Goal: Transaction & Acquisition: Purchase product/service

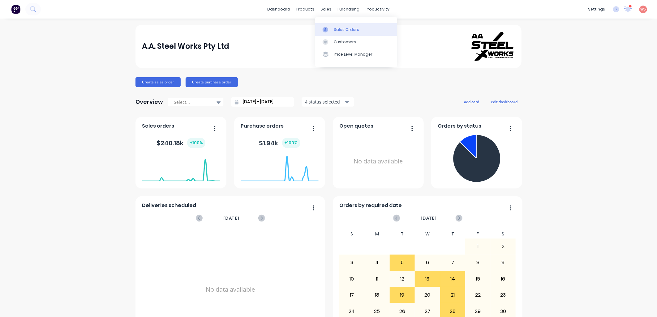
click at [332, 34] on div "Sales Orders Customers Price Level Manager" at bounding box center [356, 42] width 82 height 50
click at [333, 32] on link "Sales Orders" at bounding box center [356, 29] width 82 height 12
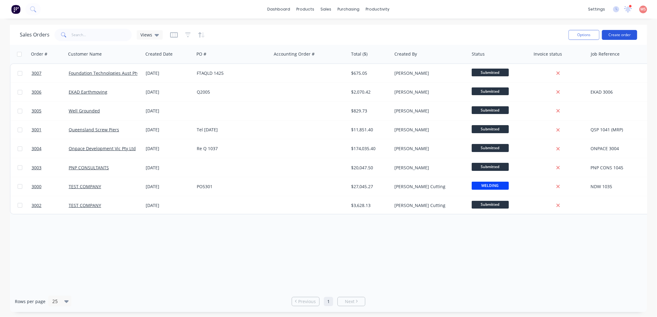
click at [629, 33] on button "Create order" at bounding box center [619, 35] width 35 height 10
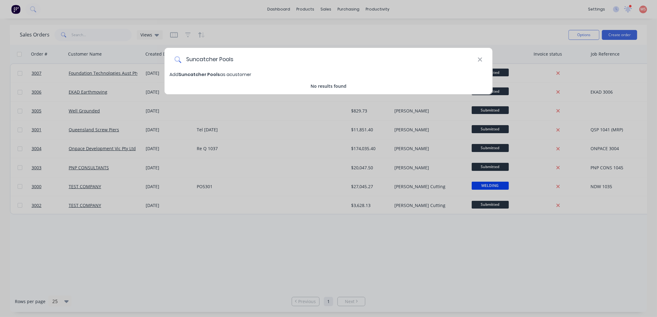
type input "Suncatcher Pools"
click at [221, 73] on span "Add Suncatcher Pools as a customer" at bounding box center [210, 74] width 82 height 6
select select "AU"
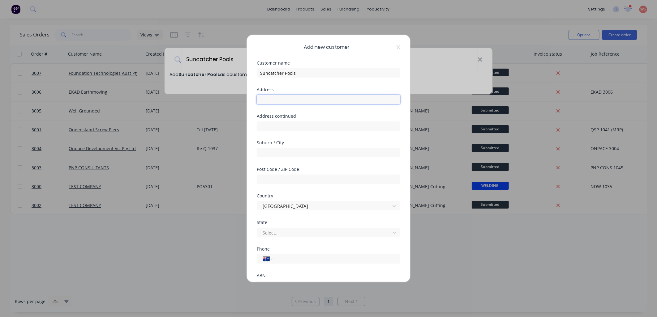
click at [282, 100] on input "text" at bounding box center [328, 99] width 143 height 9
paste input "[PERSON_NAME] <[EMAIL_ADDRESS][DOMAIN_NAME]>"
type input "[PERSON_NAME] <[EMAIL_ADDRESS][DOMAIN_NAME]>"
drag, startPoint x: 372, startPoint y: 97, endPoint x: 237, endPoint y: 96, distance: 135.7
click at [237, 96] on div "Add new customer Customer name Suncatcher Pools Address [PERSON_NAME] <[EMAIL_A…" at bounding box center [328, 158] width 657 height 317
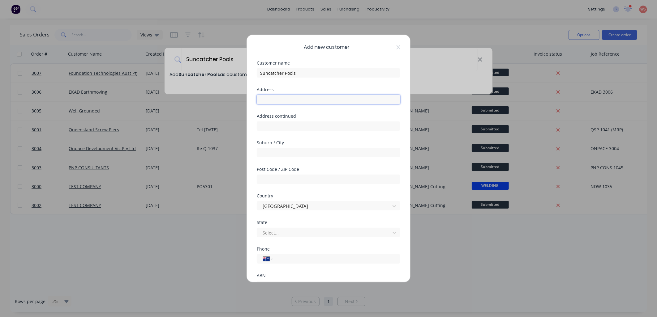
paste input "[STREET_ADDRESS]"
drag, startPoint x: 284, startPoint y: 100, endPoint x: 367, endPoint y: 97, distance: 83.5
click at [367, 97] on input "[STREET_ADDRESS]" at bounding box center [328, 99] width 143 height 9
type input "2 Lucky Ln,"
click at [318, 125] on input "text" at bounding box center [328, 126] width 143 height 9
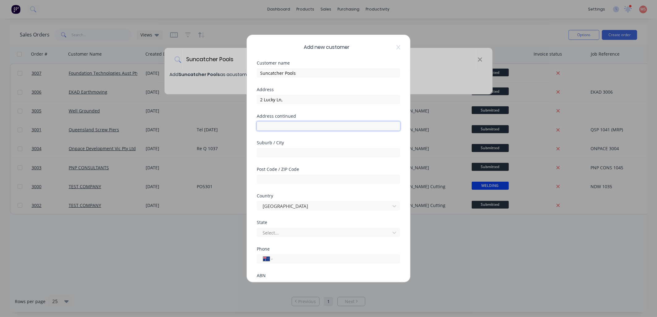
paste input "Billinudgel [GEOGRAPHIC_DATA] 2483"
type input "Billinudgel [GEOGRAPHIC_DATA] 2483"
click at [283, 258] on input "tel" at bounding box center [335, 259] width 117 height 7
type input "0411 636 120"
click at [499, 269] on div "Add new customer Customer name Suncatcher Pools Address 2 Lucky Ln, Address con…" at bounding box center [328, 158] width 657 height 317
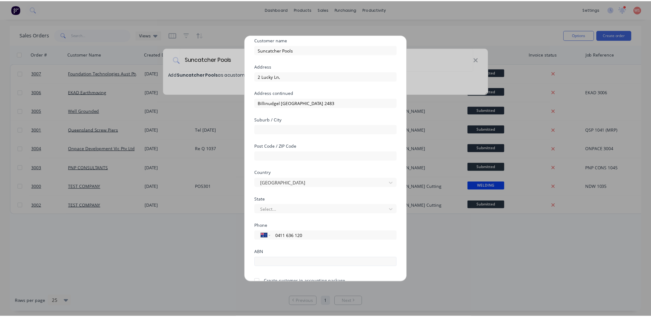
scroll to position [54, 0]
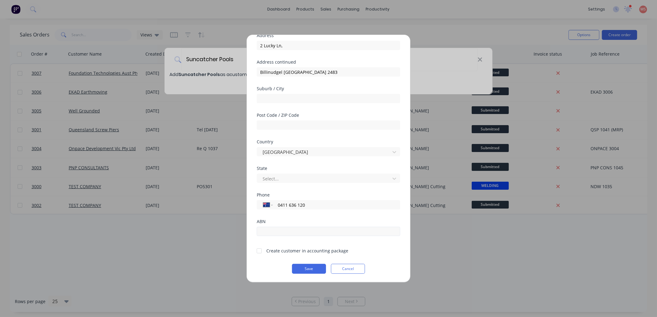
click at [292, 237] on div "ABN" at bounding box center [328, 233] width 143 height 27
click at [292, 232] on input "text" at bounding box center [328, 231] width 143 height 9
paste input "55 425 796 741"
type input "55 425 796 741"
click at [258, 251] on div at bounding box center [259, 251] width 12 height 12
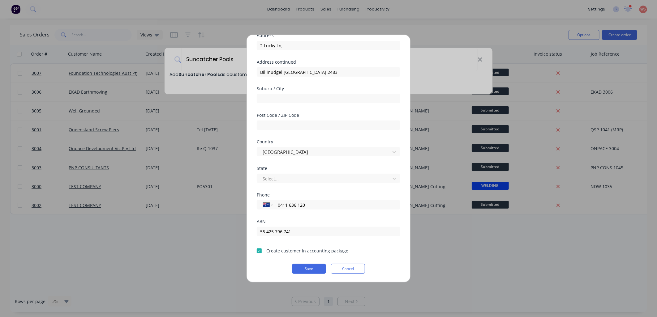
click at [298, 270] on button "Save" at bounding box center [309, 269] width 34 height 10
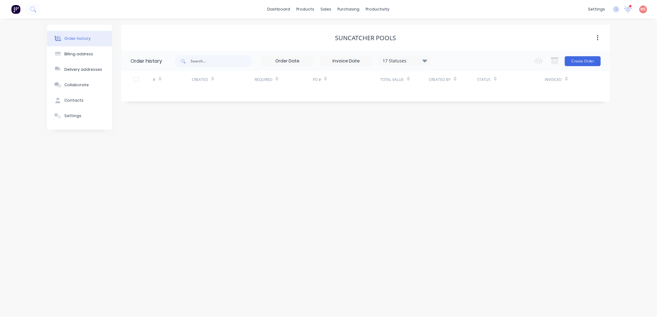
click at [305, 60] on input at bounding box center [287, 61] width 52 height 9
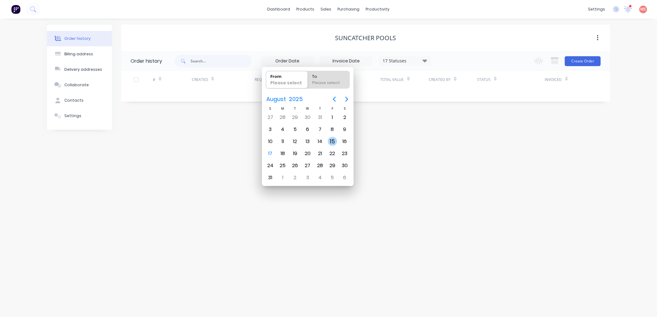
click at [335, 140] on div "15" at bounding box center [332, 141] width 9 height 9
type input "[DATE]"
radio input "false"
radio input "true"
click at [538, 216] on div "Order history Billing address Delivery addresses Collaborate Contacts Settings …" at bounding box center [328, 168] width 657 height 299
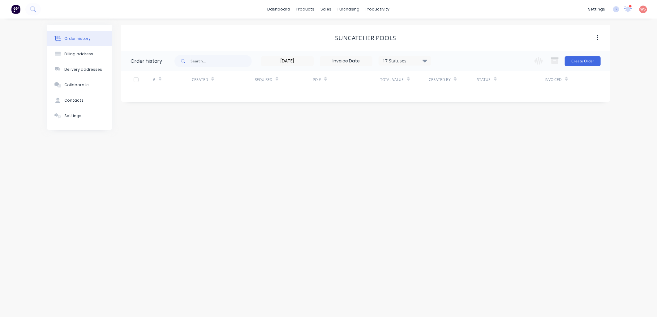
click at [274, 83] on div "Required" at bounding box center [266, 79] width 24 height 11
click at [271, 90] on div "# Created Required PO # Total Value Created By Status Invoiced" at bounding box center [361, 83] width 481 height 24
click at [267, 81] on div "Required" at bounding box center [263, 80] width 18 height 6
click at [273, 62] on input "[DATE]" at bounding box center [287, 61] width 52 height 9
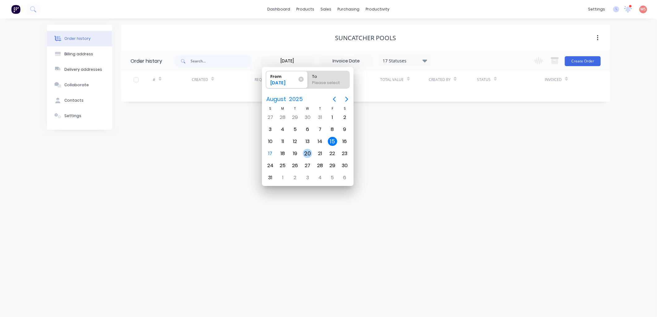
click at [310, 152] on div "20" at bounding box center [307, 153] width 9 height 9
type input "[DATE]"
radio input "false"
radio input "true"
click at [281, 301] on div "Order history Billing address Delivery addresses Collaborate Contacts Settings …" at bounding box center [328, 168] width 657 height 299
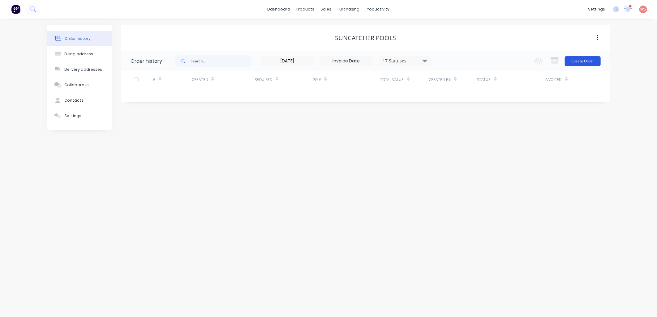
click at [582, 62] on button "Create Order" at bounding box center [583, 61] width 36 height 10
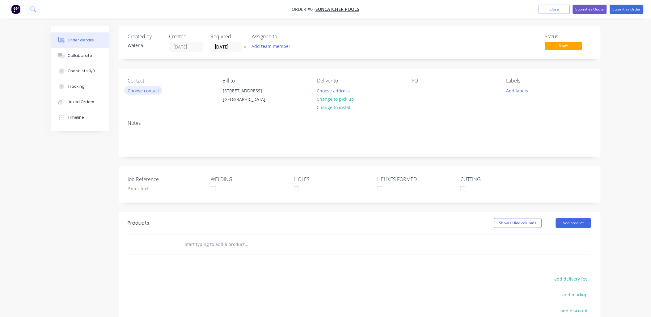
click at [156, 90] on button "Choose contact" at bounding box center [143, 90] width 38 height 8
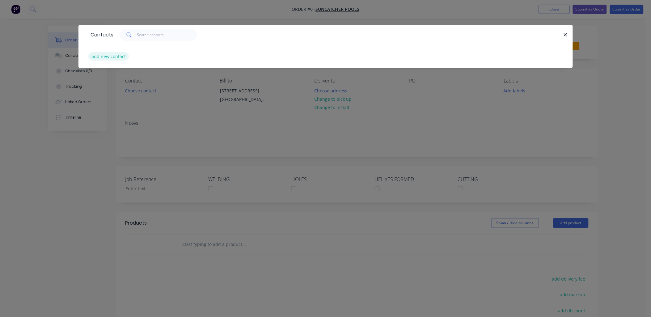
click at [116, 56] on button "add new contact" at bounding box center [108, 56] width 41 height 8
select select "AU"
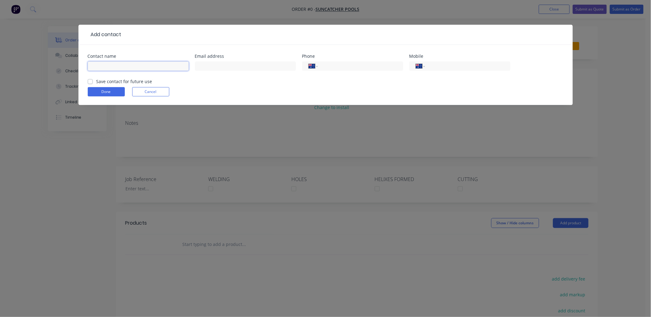
click at [113, 66] on input "text" at bounding box center [138, 66] width 101 height 9
type input "[PERSON_NAME]"
click at [202, 66] on input "text" at bounding box center [245, 66] width 101 height 9
paste input "[EMAIL_ADDRESS][DOMAIN_NAME]"
type input "[EMAIL_ADDRESS][DOMAIN_NAME]"
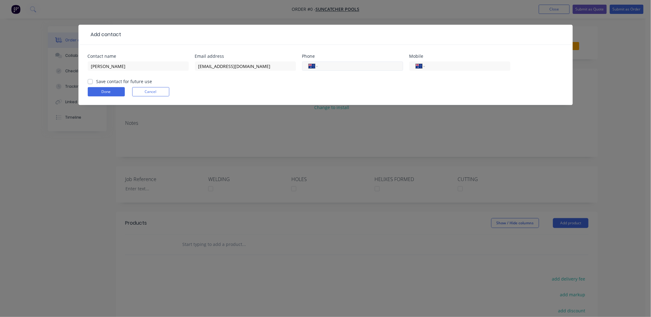
click at [373, 65] on input "tel" at bounding box center [359, 66] width 74 height 7
type input "0"
type input "1"
type input "0411 636 120"
click at [96, 79] on label "Save contact for future use" at bounding box center [124, 81] width 56 height 6
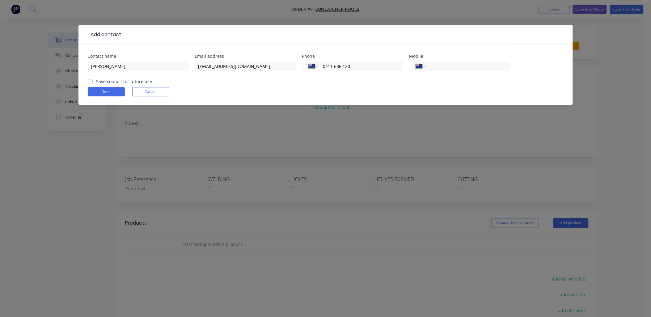
click at [91, 79] on input "Save contact for future use" at bounding box center [90, 81] width 5 height 6
checkbox input "true"
click at [96, 87] on button "Done" at bounding box center [106, 91] width 37 height 9
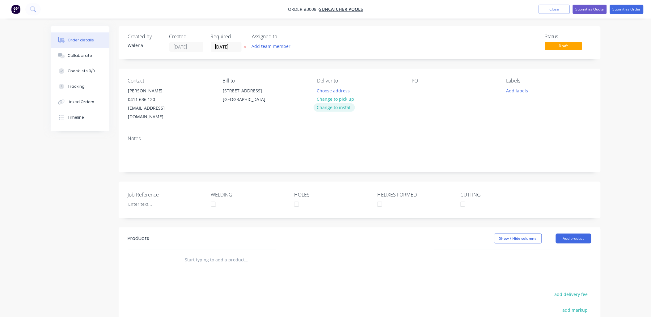
click at [341, 107] on button "Change to install" at bounding box center [334, 107] width 41 height 8
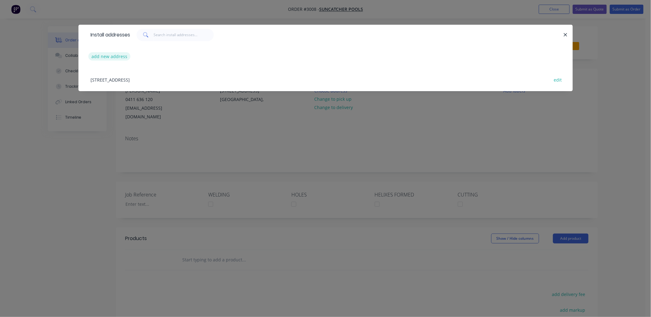
click at [96, 57] on button "add new address" at bounding box center [109, 56] width 42 height 8
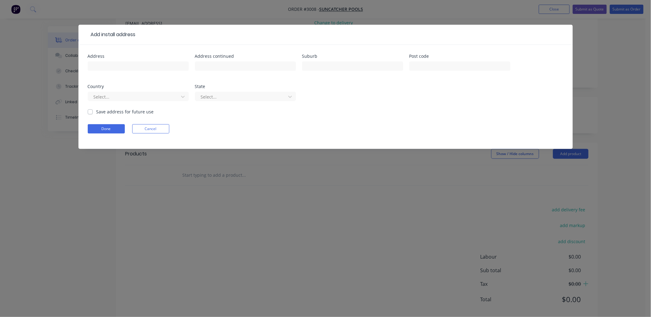
scroll to position [88, 0]
click at [123, 68] on input "text" at bounding box center [138, 66] width 101 height 9
type input "[STREET_ADDRESS]"
click at [388, 68] on input "text" at bounding box center [352, 66] width 101 height 9
type input "Bogongar"
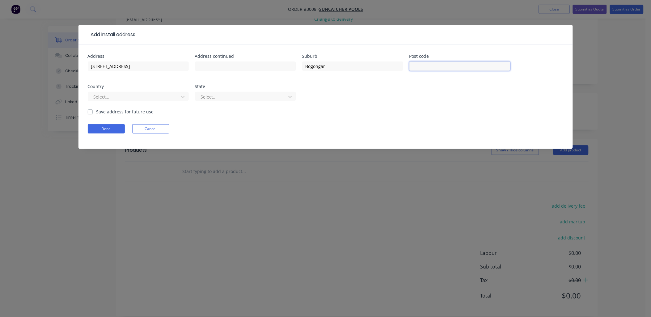
click at [450, 69] on input "text" at bounding box center [460, 66] width 101 height 9
type input "2488"
click at [411, 135] on form "Address [STREET_ADDRESS] Country Select... State Select... Save address for fut…" at bounding box center [326, 101] width 476 height 95
click at [96, 113] on label "Save address for future use" at bounding box center [125, 112] width 58 height 6
click at [91, 113] on input "Save address for future use" at bounding box center [90, 112] width 5 height 6
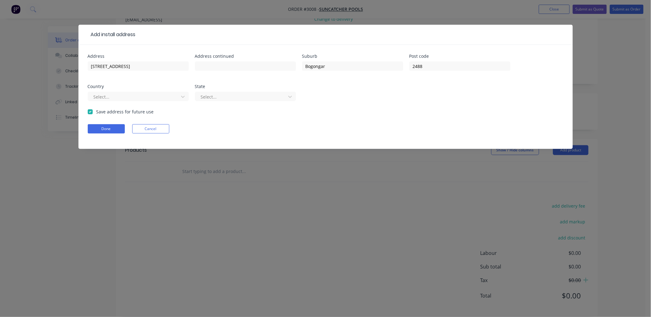
checkbox input "true"
click at [98, 130] on button "Done" at bounding box center [106, 128] width 37 height 9
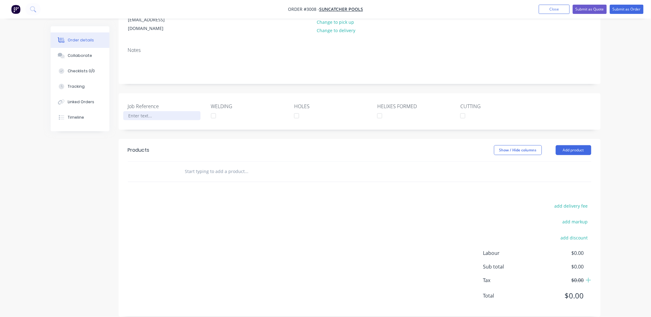
click at [136, 111] on div at bounding box center [161, 115] width 77 height 9
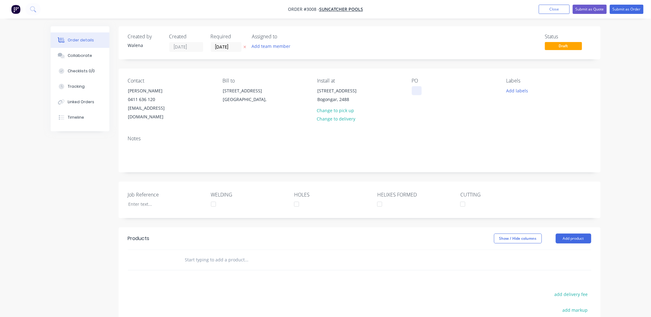
click at [419, 92] on div at bounding box center [417, 90] width 10 height 9
click at [527, 89] on button "Add labels" at bounding box center [517, 90] width 28 height 8
drag, startPoint x: 515, startPoint y: 145, endPoint x: 519, endPoint y: 157, distance: 13.0
click at [515, 145] on div at bounding box center [518, 146] width 12 height 12
click at [519, 168] on div at bounding box center [518, 167] width 12 height 12
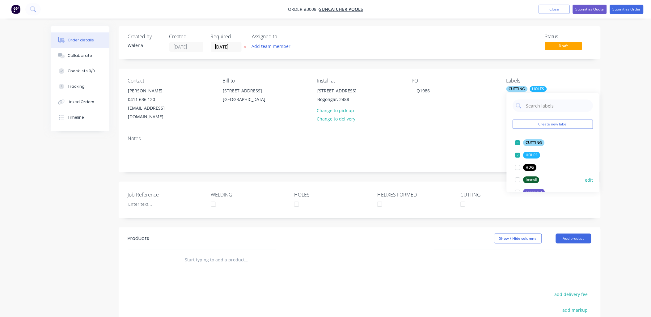
click at [518, 178] on div at bounding box center [518, 180] width 12 height 12
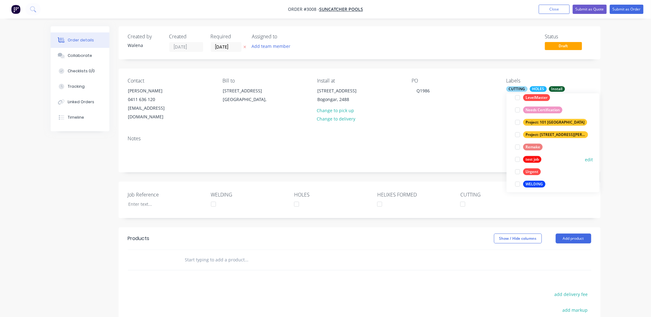
scroll to position [111, 0]
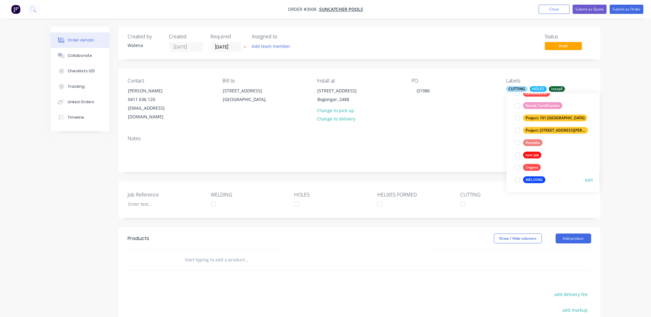
click at [517, 179] on div at bounding box center [518, 180] width 12 height 12
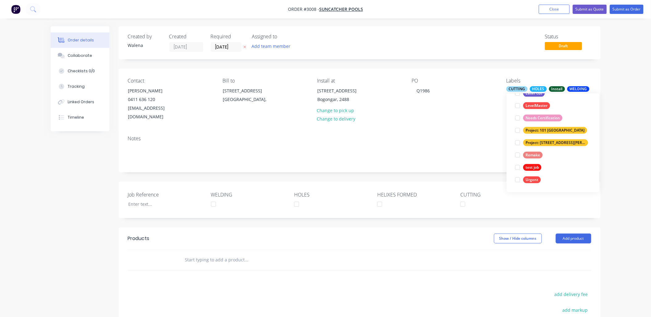
scroll to position [0, 0]
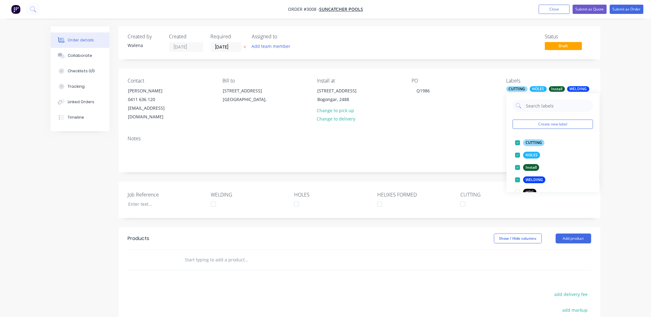
click at [383, 136] on div "Notes" at bounding box center [360, 139] width 464 height 6
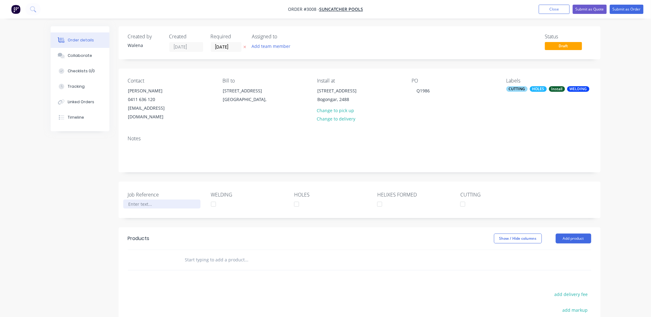
click at [155, 200] on div at bounding box center [161, 204] width 77 height 9
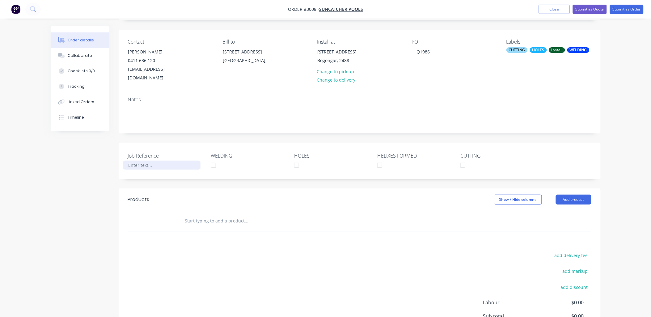
scroll to position [88, 0]
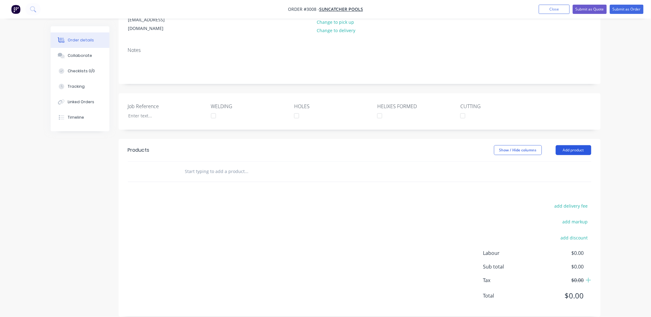
click at [565, 145] on button "Add product" at bounding box center [574, 150] width 36 height 10
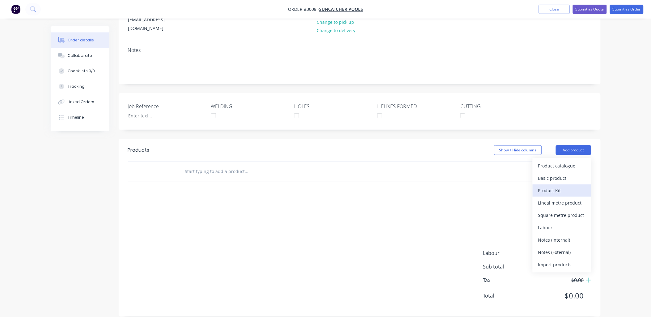
click at [557, 186] on div "Product Kit" at bounding box center [563, 190] width 48 height 9
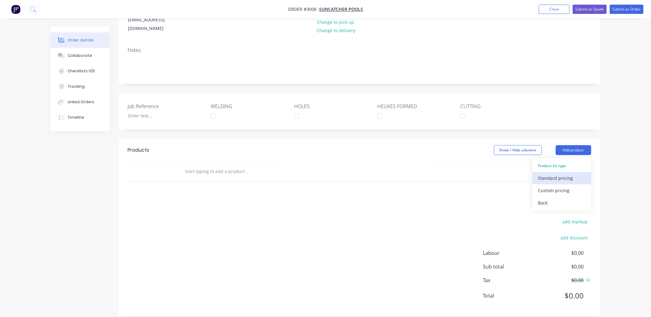
click at [562, 174] on div "Standard pricing" at bounding box center [563, 178] width 48 height 9
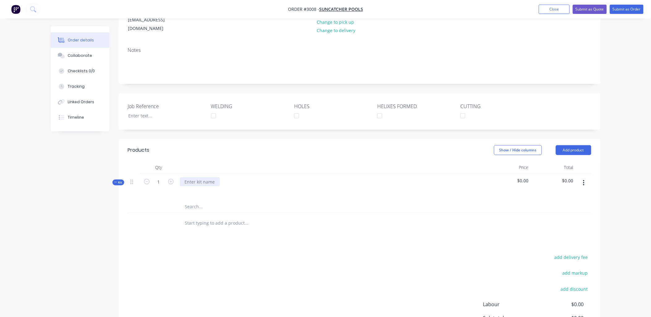
click at [200, 177] on div at bounding box center [200, 181] width 40 height 9
click at [191, 202] on input "text" at bounding box center [247, 207] width 124 height 12
click at [118, 180] on span "Kit" at bounding box center [118, 182] width 8 height 5
click at [189, 177] on div "88" at bounding box center [187, 181] width 15 height 9
click at [167, 211] on div at bounding box center [158, 211] width 37 height 20
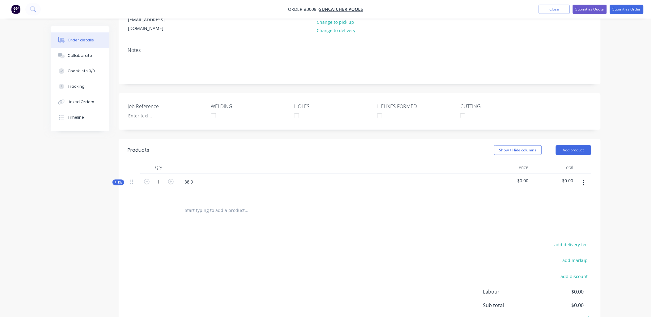
click at [585, 180] on icon "button" at bounding box center [584, 183] width 2 height 7
click at [563, 244] on div "Delete" at bounding box center [563, 248] width 48 height 9
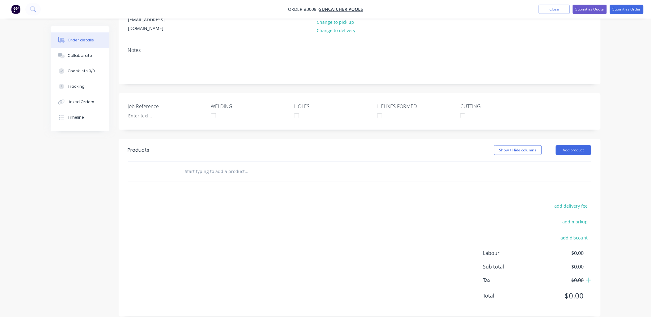
click at [191, 165] on input "text" at bounding box center [247, 171] width 124 height 12
click at [222, 165] on input "88.9 x 5.5mm x 3mc/w 350" at bounding box center [247, 171] width 124 height 12
click at [257, 165] on input "88.9 x 5.5mm x 3m c/w 350" at bounding box center [247, 171] width 124 height 12
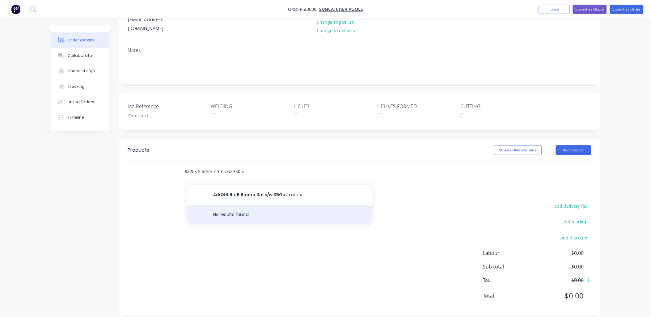
type input "88.9 x 5.5mm x 3m c/w 350 x"
click at [234, 206] on div "No results found" at bounding box center [280, 215] width 186 height 20
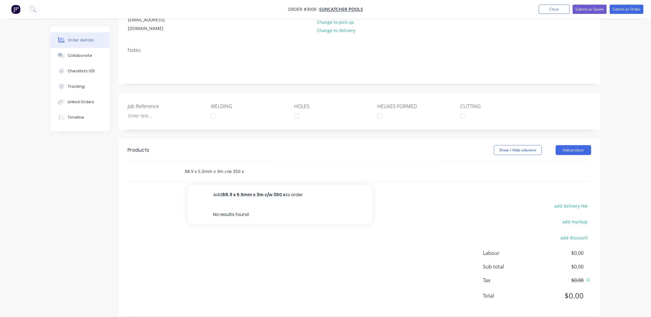
drag, startPoint x: 254, startPoint y: 163, endPoint x: 116, endPoint y: 146, distance: 139.2
click at [139, 151] on div "Products Show / Hide columns Add product 88.9 x 5.5mm x 3m c/w 350 x Add 88.9 x…" at bounding box center [360, 160] width 482 height 43
click at [255, 215] on div "add delivery fee add markup add discount Labour $0.00 Sub total $0.00 Tax $0.00…" at bounding box center [360, 255] width 464 height 106
click at [574, 145] on button "Add product" at bounding box center [574, 150] width 36 height 10
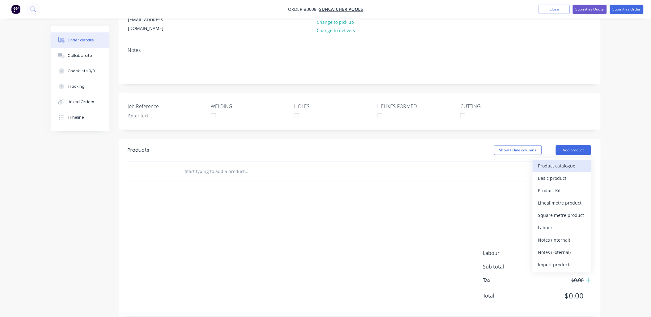
click at [568, 161] on div "Product catalogue" at bounding box center [563, 165] width 48 height 9
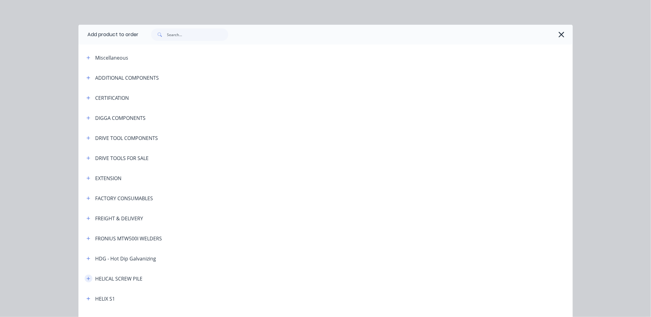
click at [87, 279] on icon "button" at bounding box center [88, 278] width 3 height 3
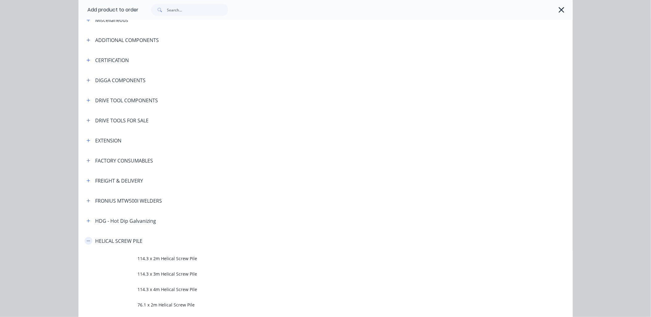
scroll to position [183, 0]
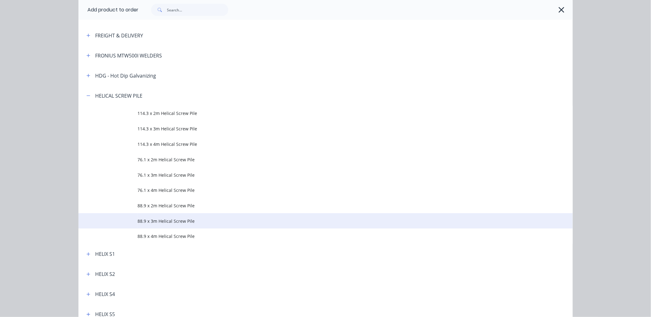
click at [162, 223] on span "88.9 x 3m Helical Screw Pile" at bounding box center [312, 221] width 348 height 6
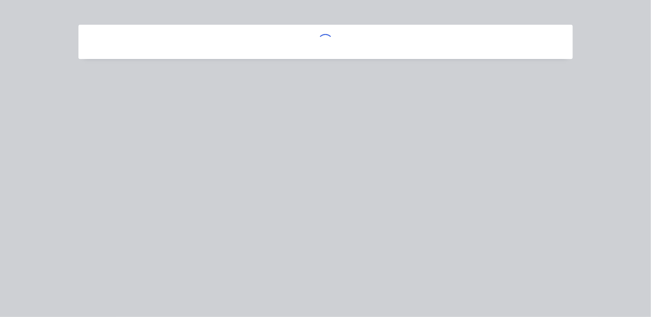
scroll to position [0, 0]
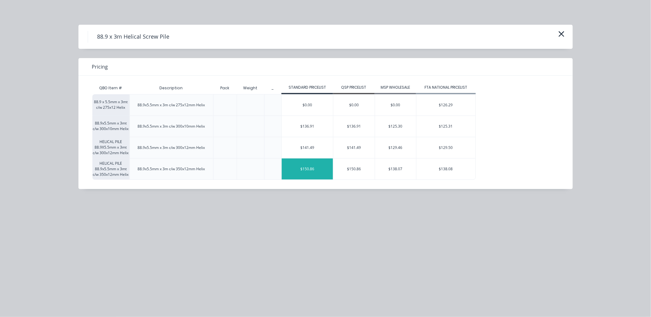
click at [309, 168] on div "$150.86" at bounding box center [307, 169] width 51 height 21
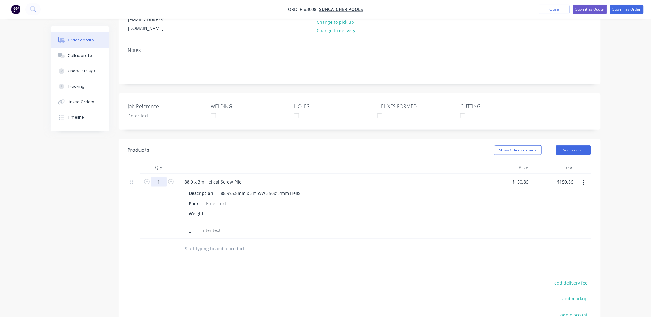
click at [164, 177] on input "1" at bounding box center [159, 181] width 16 height 9
type input "82"
type input "$12,370.52"
click at [234, 265] on div "Products Show / Hide columns Add product Qty Price Total 82 88.9 x 3m Helical S…" at bounding box center [360, 266] width 482 height 255
click at [224, 199] on div at bounding box center [216, 203] width 25 height 9
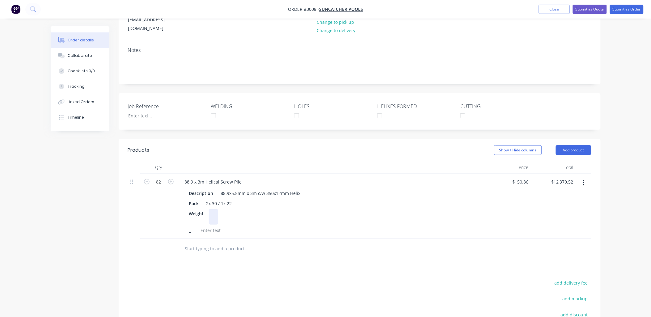
click at [214, 209] on div at bounding box center [213, 216] width 9 height 15
click at [316, 209] on div "Weight 1340 / 9983" at bounding box center [331, 213] width 288 height 9
click at [583, 146] on button "Add product" at bounding box center [574, 150] width 36 height 10
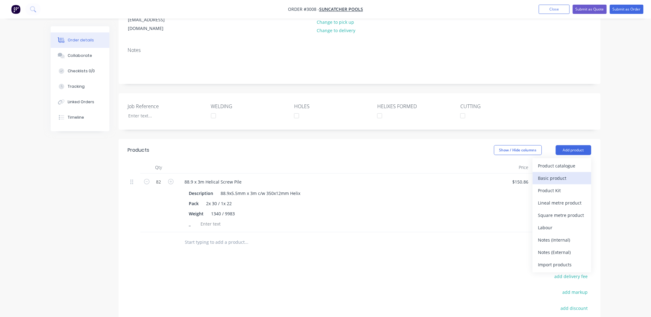
click at [561, 174] on div "Basic product" at bounding box center [563, 178] width 48 height 9
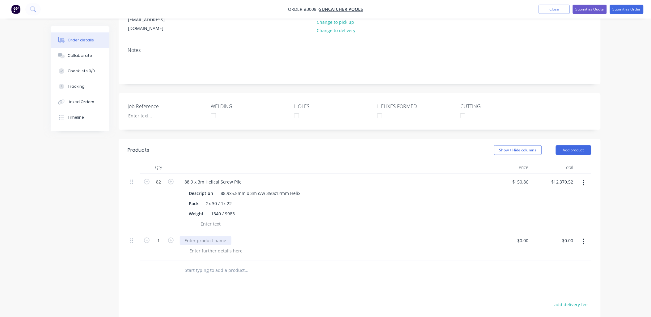
click at [220, 237] on div at bounding box center [206, 240] width 52 height 9
click at [584, 240] on icon "button" at bounding box center [584, 242] width 1 height 6
click at [553, 296] on div "Delete" at bounding box center [563, 295] width 48 height 9
click at [574, 145] on button "Add product" at bounding box center [574, 150] width 36 height 10
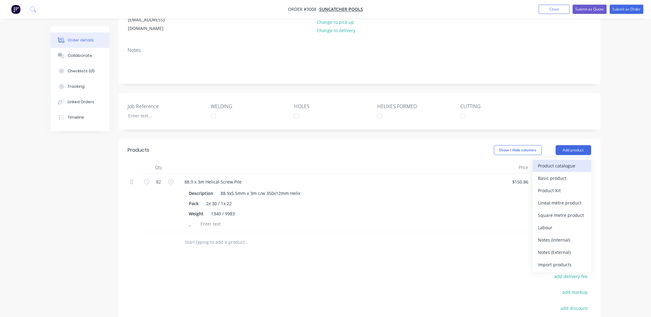
click at [557, 161] on div "Product catalogue" at bounding box center [563, 165] width 48 height 9
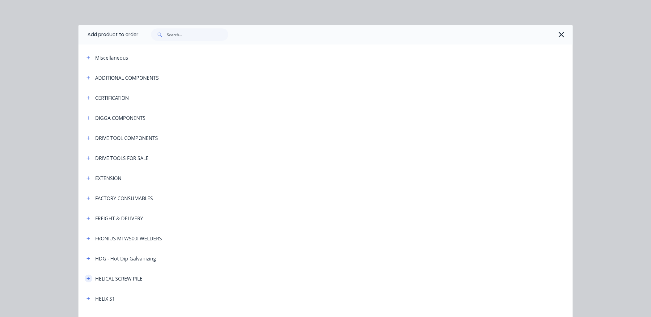
click at [87, 276] on button "button" at bounding box center [89, 279] width 8 height 8
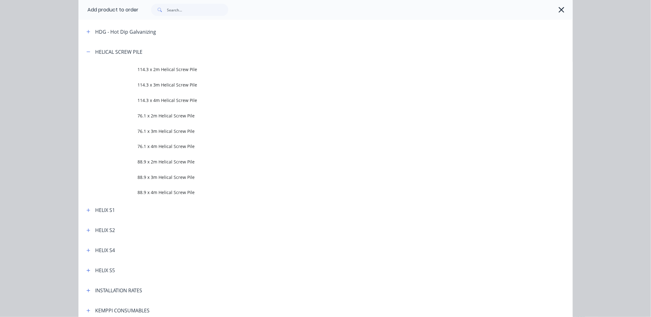
scroll to position [229, 0]
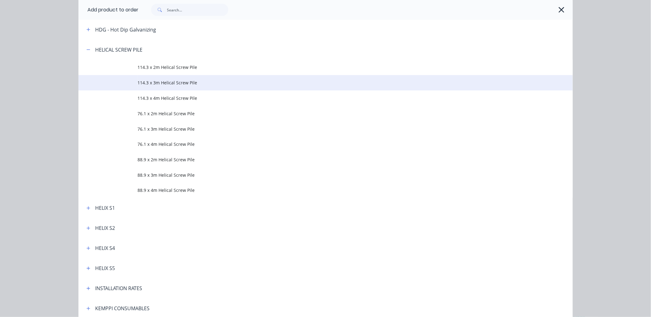
click at [194, 81] on span "114.3 x 3m Helical Screw Pile" at bounding box center [312, 82] width 348 height 6
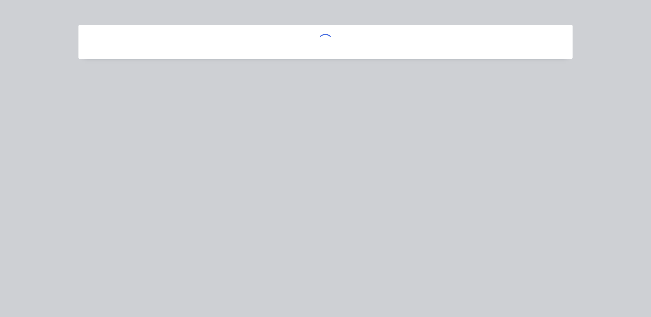
scroll to position [0, 0]
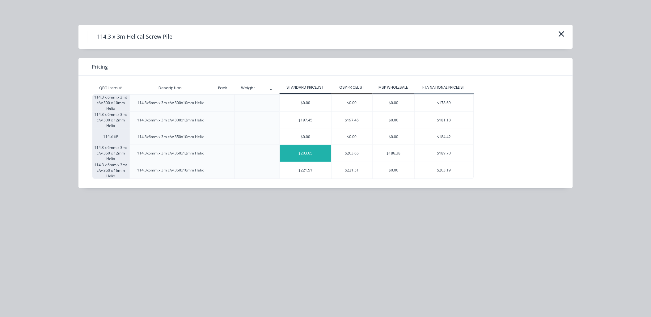
click at [322, 152] on div "$203.65" at bounding box center [305, 153] width 51 height 17
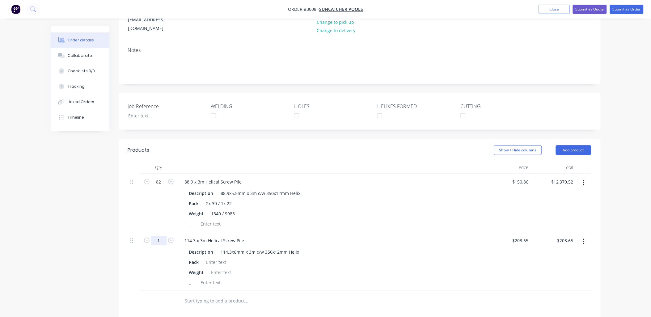
click at [161, 187] on input "1" at bounding box center [159, 181] width 16 height 9
type input "5"
type input "$1,018.25"
click at [332, 233] on div "114.3 x 3m Helical Screw Pile Description 114.3x6mm x 3m c/w 350x12mm Helix Pac…" at bounding box center [331, 262] width 309 height 59
click at [0, 317] on html "Order #3008 - Suncatcher Pools Add product Close Submit as Quote Submit as Orde…" at bounding box center [325, 184] width 651 height 544
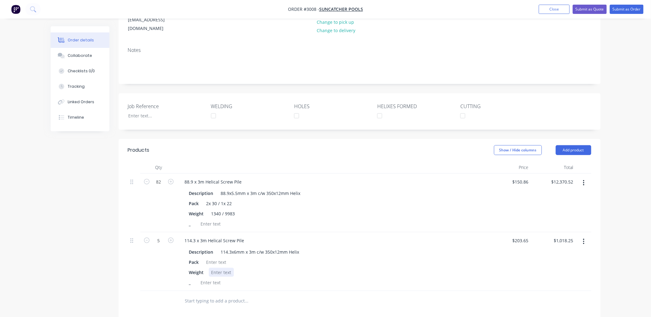
click at [217, 270] on div at bounding box center [221, 272] width 25 height 9
click at [212, 260] on div at bounding box center [216, 262] width 25 height 9
click at [211, 280] on div at bounding box center [210, 282] width 25 height 9
click at [329, 263] on div "Pack 1x 5" at bounding box center [331, 262] width 288 height 9
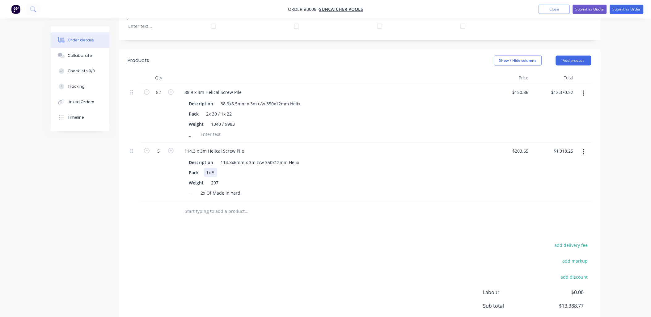
scroll to position [180, 0]
click at [580, 53] on button "Add product" at bounding box center [574, 58] width 36 height 10
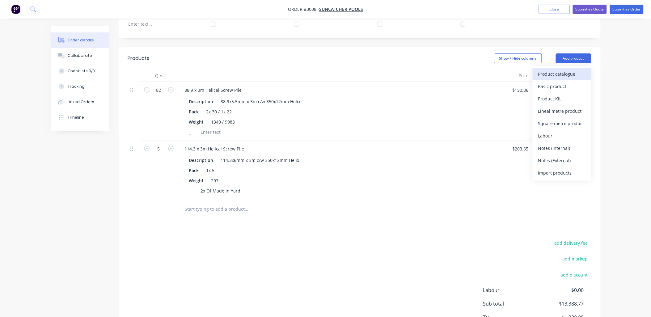
click at [575, 70] on div "Product catalogue" at bounding box center [563, 74] width 48 height 9
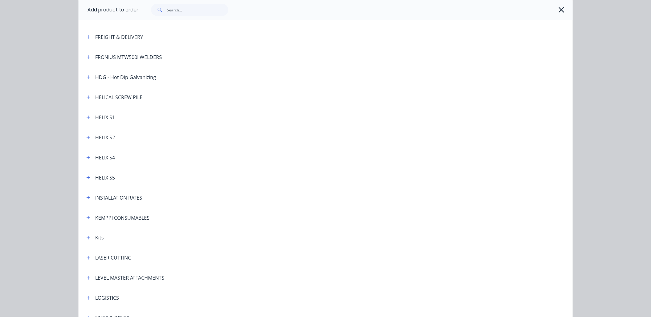
scroll to position [183, 0]
click at [85, 198] on button "button" at bounding box center [89, 196] width 8 height 8
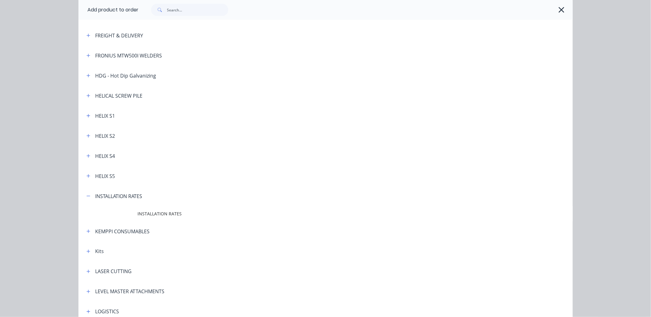
click at [164, 212] on span "INSTALLATION RATES" at bounding box center [312, 214] width 348 height 6
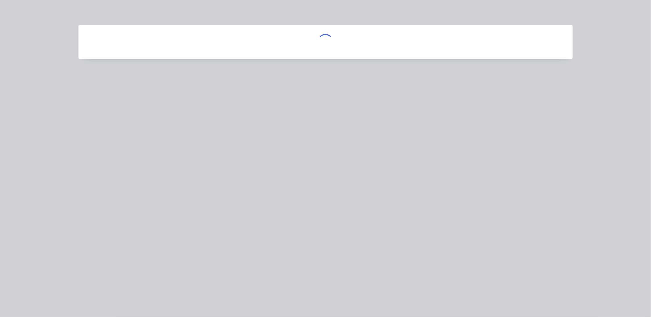
scroll to position [0, 0]
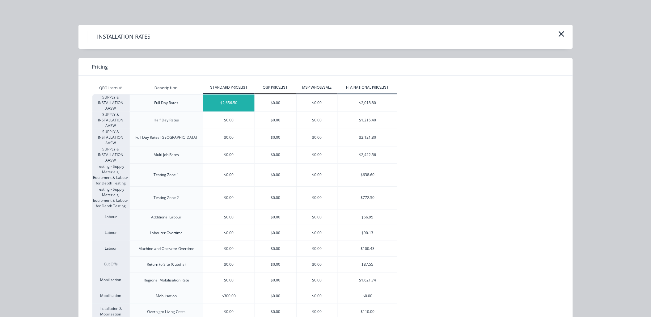
click at [239, 103] on div "$2,656.50" at bounding box center [228, 103] width 51 height 17
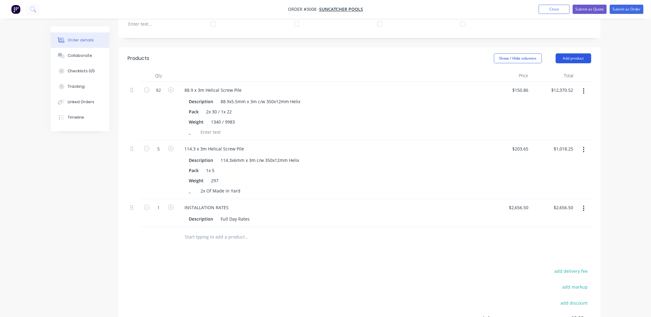
click at [588, 53] on button "Add product" at bounding box center [574, 58] width 36 height 10
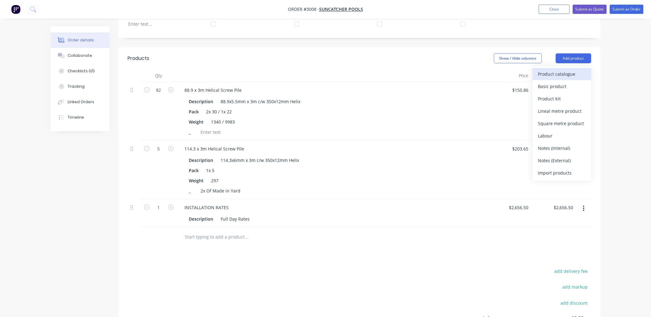
click at [564, 70] on div "Product catalogue" at bounding box center [563, 74] width 48 height 9
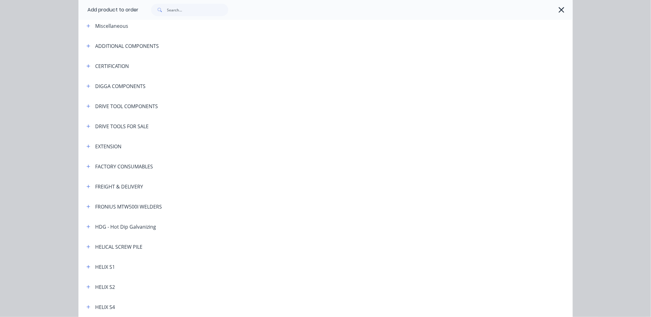
scroll to position [92, 0]
click at [88, 286] on button "button" at bounding box center [89, 288] width 8 height 8
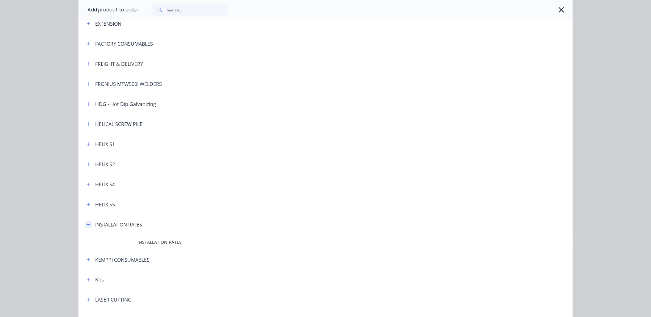
scroll to position [229, 0]
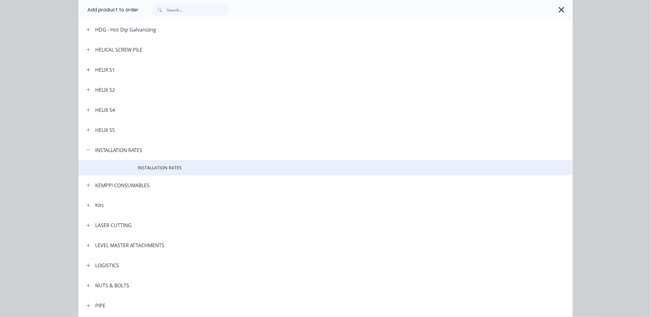
click at [172, 172] on td "INSTALLATION RATES" at bounding box center [355, 167] width 435 height 15
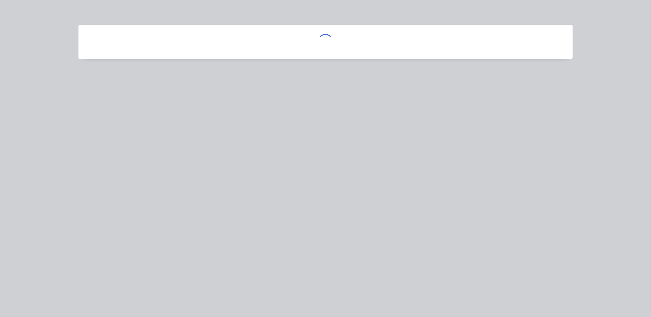
scroll to position [0, 0]
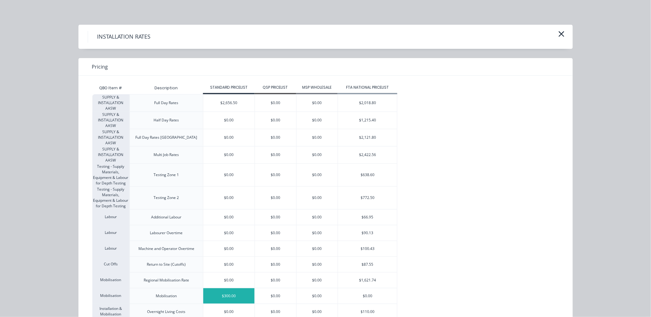
click at [236, 292] on div "$300.00" at bounding box center [228, 295] width 51 height 15
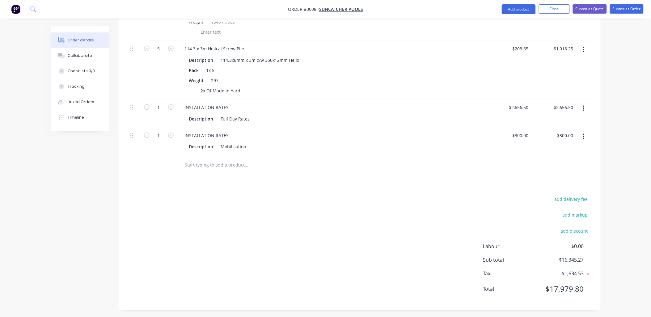
scroll to position [143, 0]
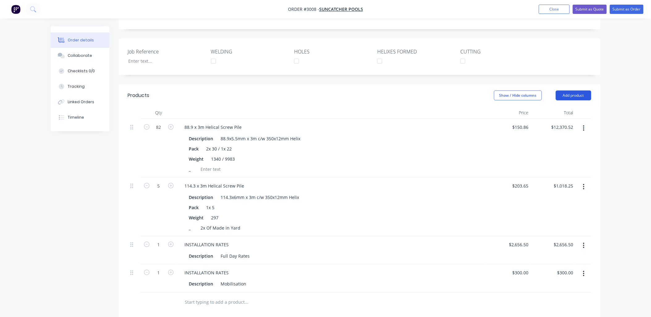
click at [581, 91] on button "Add product" at bounding box center [574, 96] width 36 height 10
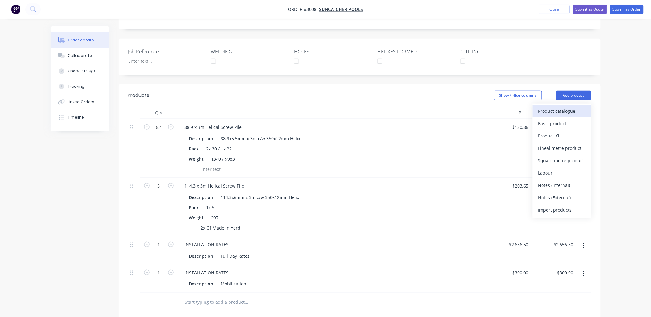
click at [555, 107] on div "Product catalogue" at bounding box center [563, 111] width 48 height 9
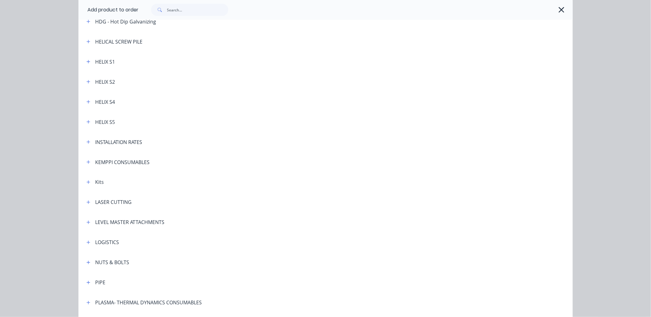
scroll to position [217, 0]
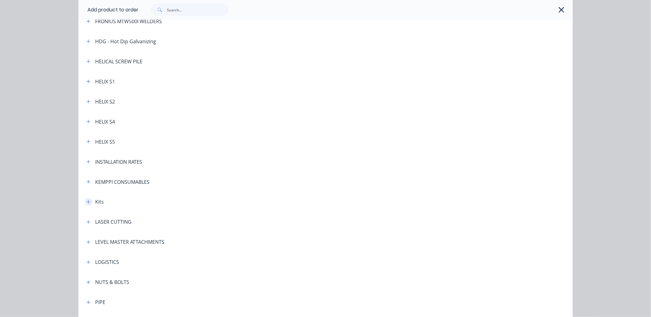
click at [87, 203] on icon "button" at bounding box center [89, 202] width 4 height 4
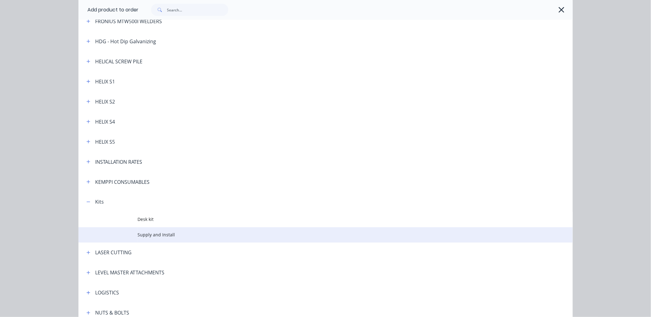
click at [155, 238] on td "Supply and Install" at bounding box center [355, 235] width 435 height 15
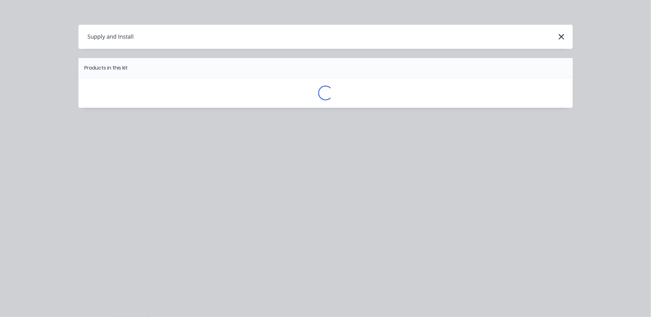
scroll to position [0, 0]
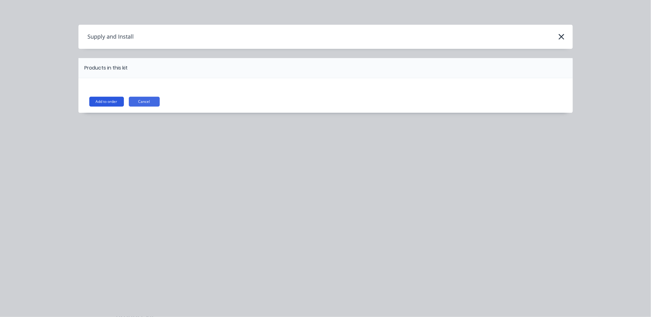
click at [117, 105] on button "Add to order" at bounding box center [106, 102] width 35 height 10
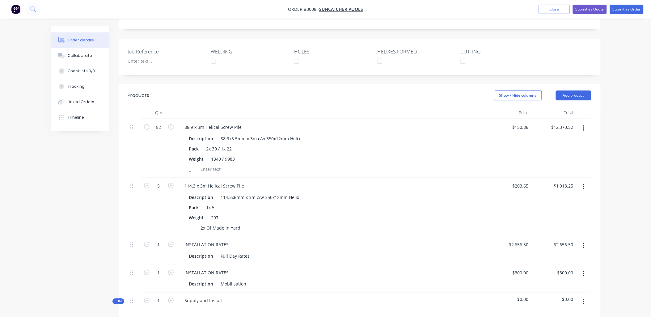
scroll to position [235, 0]
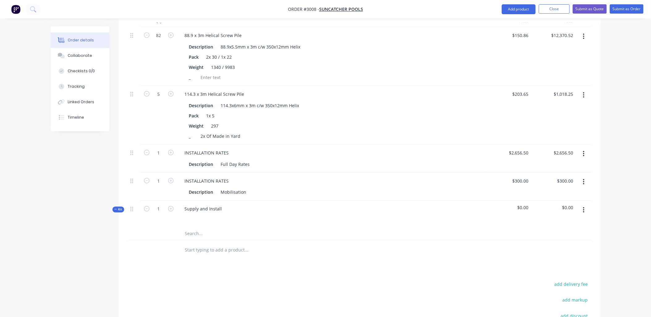
click at [193, 236] on input "text" at bounding box center [247, 234] width 124 height 12
click at [519, 207] on span "$0.00" at bounding box center [509, 208] width 40 height 6
click at [565, 208] on span "$0.00" at bounding box center [554, 208] width 40 height 6
click at [567, 207] on span "$0.00" at bounding box center [554, 208] width 40 height 6
click at [116, 209] on icon at bounding box center [115, 209] width 3 height 3
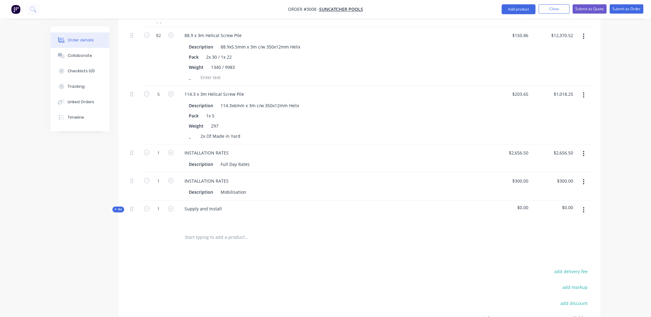
click at [241, 235] on input "text" at bounding box center [247, 238] width 124 height 12
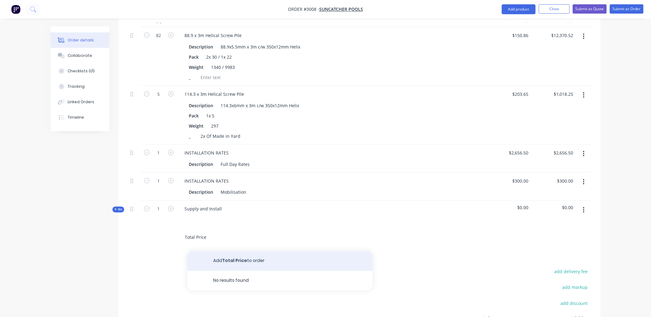
type input "Total Price"
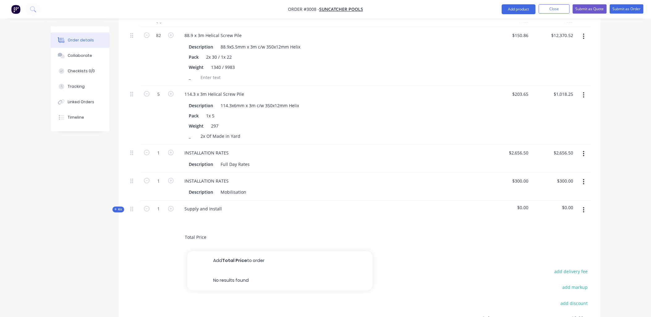
click at [248, 258] on button "Add Total Price to order" at bounding box center [280, 261] width 186 height 20
click at [527, 232] on input "0" at bounding box center [527, 236] width 7 height 9
type input "$15,872.97"
click at [202, 244] on div at bounding box center [216, 246] width 63 height 9
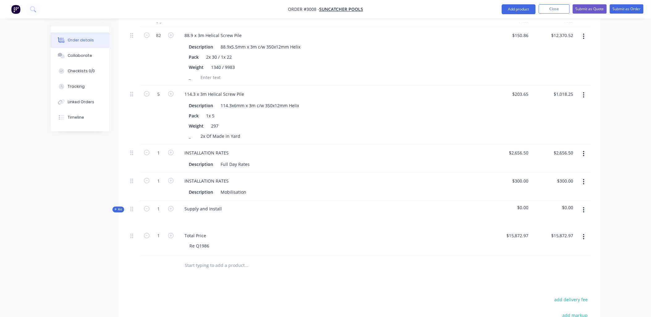
drag, startPoint x: 257, startPoint y: 223, endPoint x: 257, endPoint y: 219, distance: 3.7
click at [257, 221] on div "Supply and Install" at bounding box center [331, 214] width 309 height 27
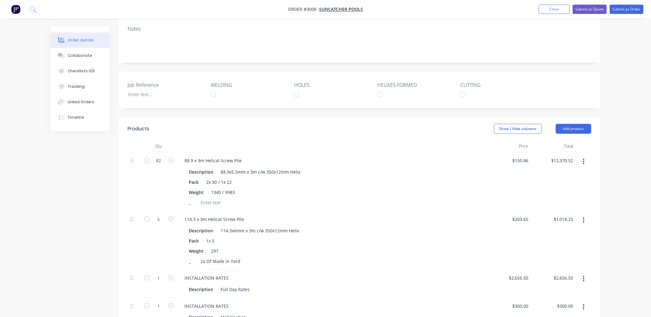
scroll to position [97, 0]
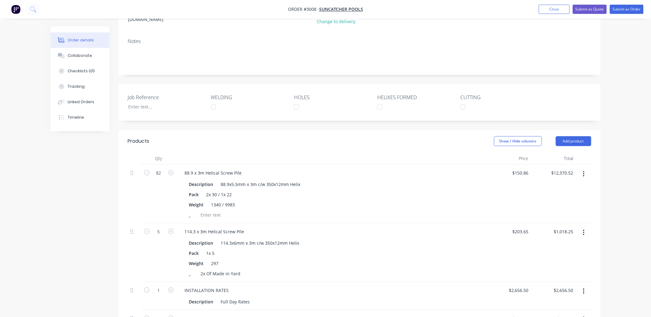
click at [523, 176] on div "$150.86 $150.86" at bounding box center [509, 194] width 45 height 59
click at [524, 169] on input "150.86" at bounding box center [523, 173] width 17 height 9
type input "$0.00"
click at [527, 229] on input "203.65" at bounding box center [521, 231] width 19 height 9
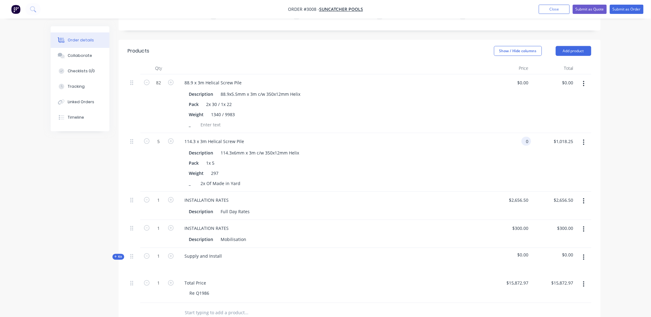
scroll to position [189, 0]
type input "$0.00"
click at [513, 197] on div "2656.5 2656.5" at bounding box center [521, 198] width 19 height 9
type input "$0.00"
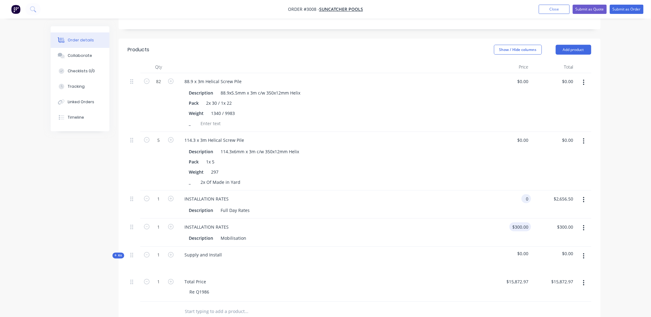
type input "$0.00"
click at [521, 223] on div "300 $300.00" at bounding box center [521, 227] width 19 height 9
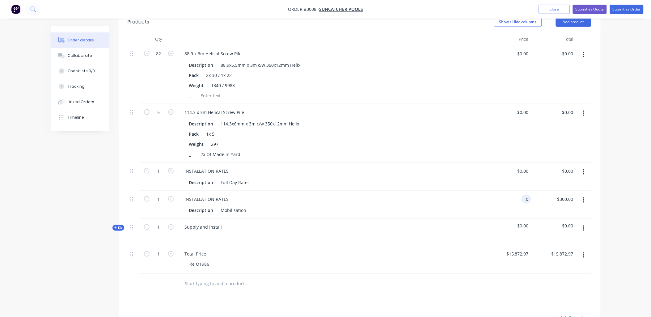
scroll to position [143, 0]
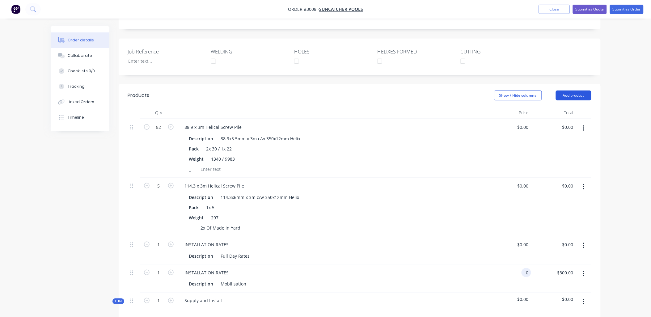
type input "$0.00"
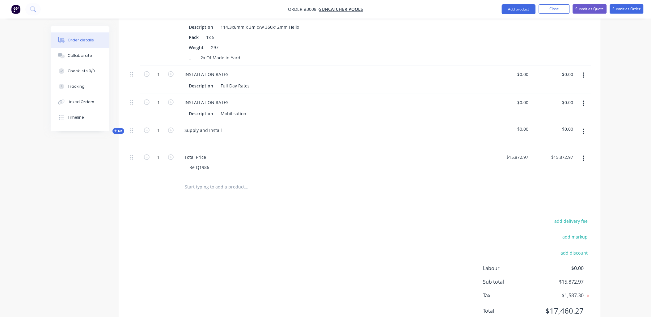
scroll to position [326, 0]
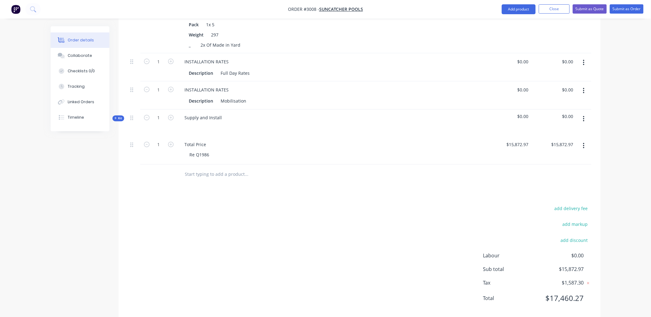
click at [190, 173] on input "text" at bounding box center [247, 175] width 124 height 12
type input "c"
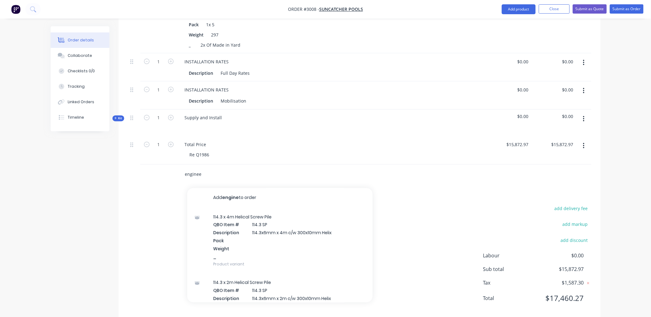
type input "engineer"
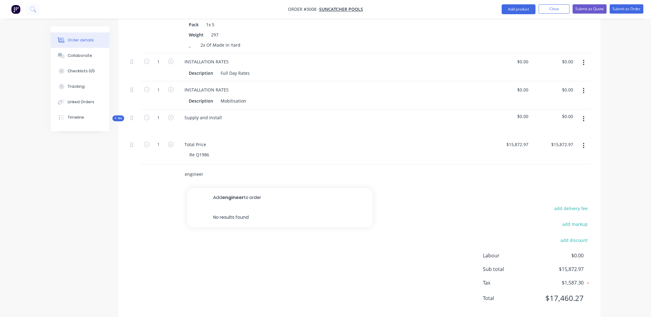
click at [211, 177] on input "engineer" at bounding box center [247, 175] width 124 height 12
drag, startPoint x: 209, startPoint y: 177, endPoint x: 159, endPoint y: 156, distance: 55.0
click at [159, 156] on div "Qty Price Total 82 88.9 x 3m Helical Screw Pile Description 88.9x5.5mm x 3m c/w…" at bounding box center [360, 54] width 482 height 261
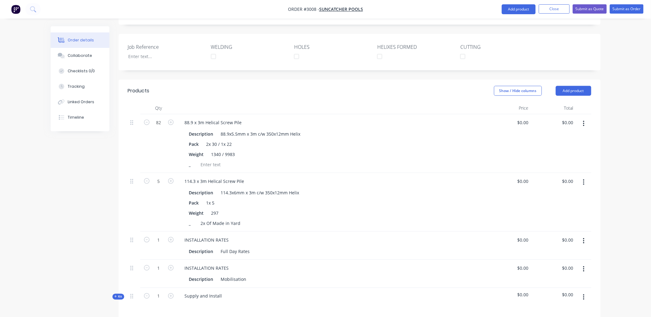
scroll to position [97, 0]
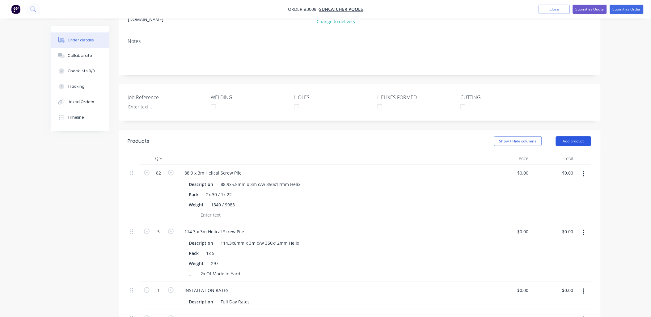
click at [586, 136] on button "Add product" at bounding box center [574, 141] width 36 height 10
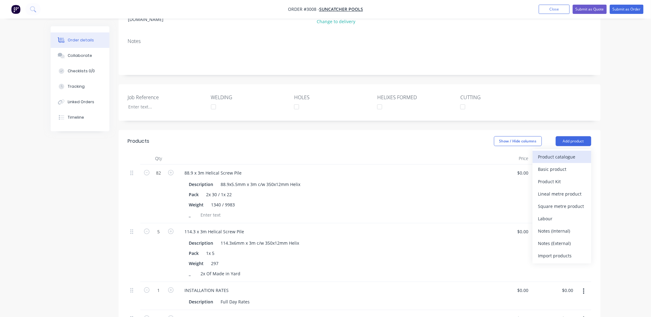
click at [560, 152] on div "Product catalogue" at bounding box center [563, 156] width 48 height 9
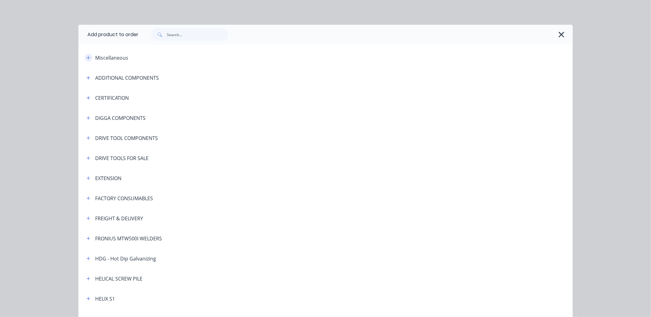
click at [87, 58] on icon "button" at bounding box center [89, 58] width 4 height 4
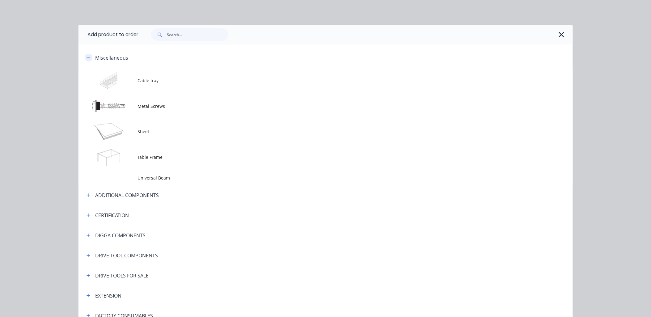
click at [87, 59] on icon "button" at bounding box center [89, 58] width 4 height 4
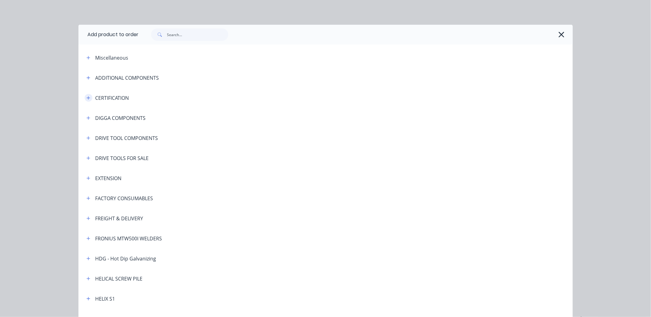
click at [87, 100] on icon "button" at bounding box center [89, 98] width 4 height 4
click at [105, 96] on div "CERTIFICATION" at bounding box center [113, 97] width 34 height 7
click at [87, 99] on icon "button" at bounding box center [89, 98] width 4 height 4
click at [132, 101] on div at bounding box center [351, 98] width 444 height 8
click at [115, 97] on div "CERTIFICATION" at bounding box center [113, 97] width 34 height 7
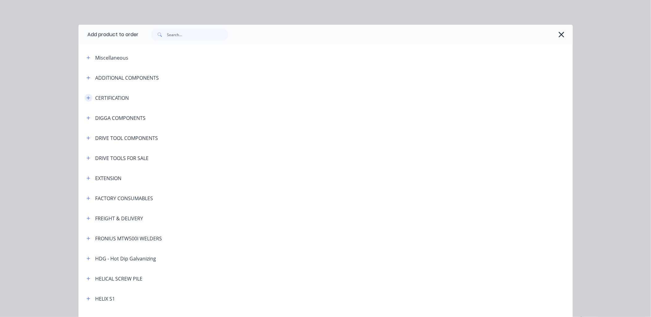
click at [87, 97] on icon "button" at bounding box center [89, 98] width 4 height 4
click at [87, 99] on icon "button" at bounding box center [89, 98] width 4 height 4
click at [87, 99] on icon "button" at bounding box center [88, 97] width 3 height 3
click at [99, 96] on div "CERTIFICATION" at bounding box center [113, 97] width 34 height 7
click at [87, 117] on icon "button" at bounding box center [89, 118] width 4 height 4
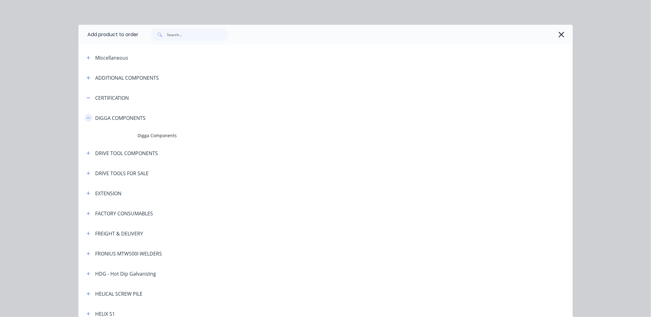
click at [87, 117] on icon "button" at bounding box center [89, 118] width 4 height 4
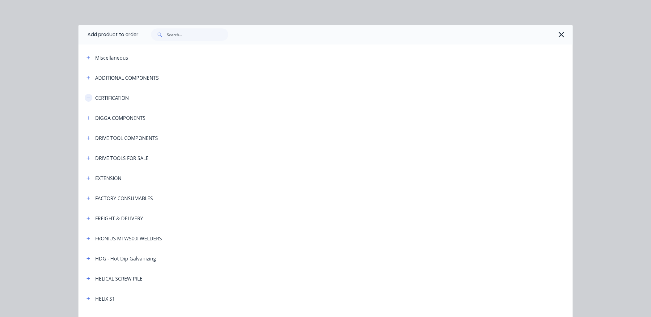
click at [87, 96] on icon "button" at bounding box center [89, 98] width 4 height 4
click at [561, 36] on icon "button" at bounding box center [562, 34] width 6 height 9
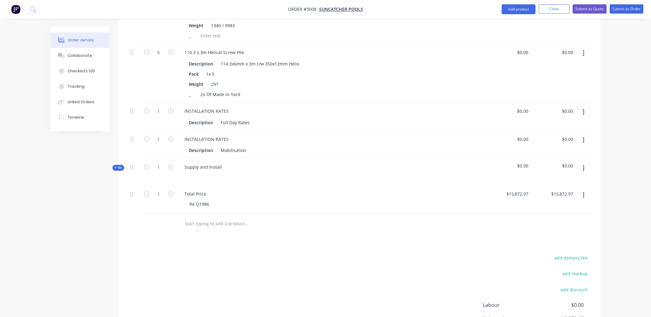
scroll to position [280, 0]
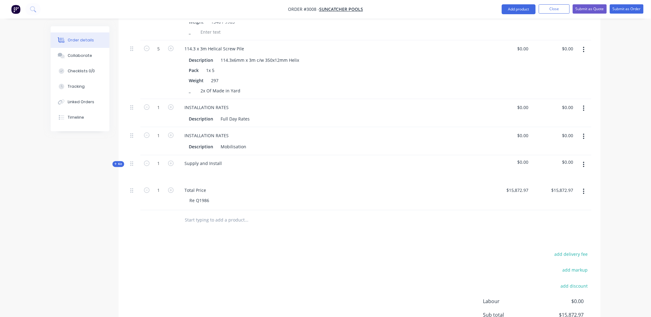
click at [211, 217] on input "text" at bounding box center [247, 220] width 124 height 12
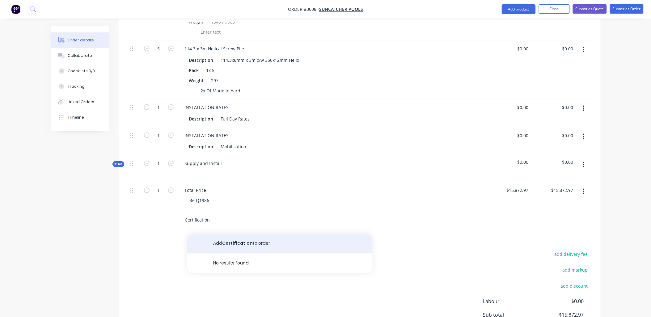
type input "Certification"
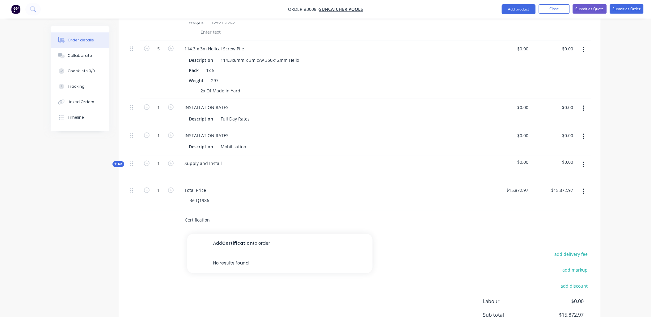
click at [235, 241] on button "Add Certification to order" at bounding box center [280, 244] width 186 height 20
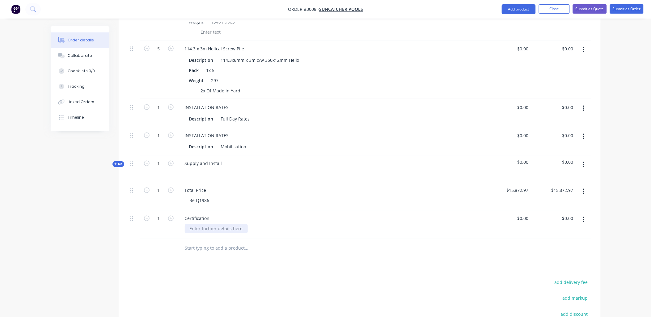
click at [202, 228] on div at bounding box center [216, 228] width 63 height 9
type input "$1.00"
type input "2850"
type input "$2,850.00"
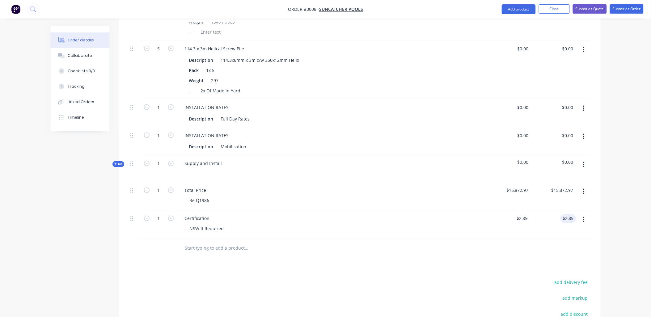
drag, startPoint x: 361, startPoint y: 272, endPoint x: 362, endPoint y: 268, distance: 4.3
click at [361, 270] on div "Products Show / Hide columns Add product Qty Price Total 82 88.9 x 3m Helical S…" at bounding box center [360, 170] width 482 height 446
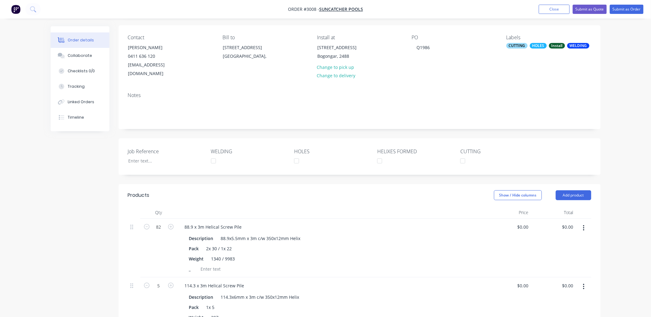
scroll to position [0, 0]
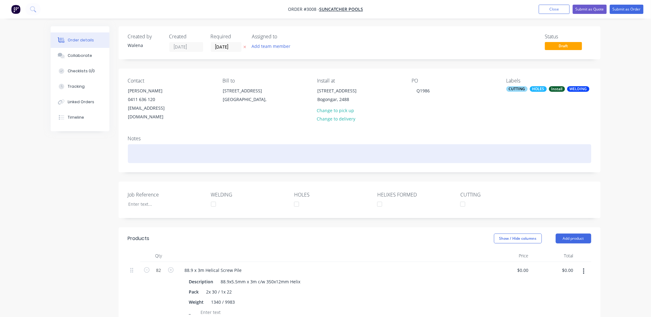
click at [141, 144] on div at bounding box center [360, 153] width 464 height 19
click at [166, 146] on div "Install Thurs" at bounding box center [360, 153] width 464 height 19
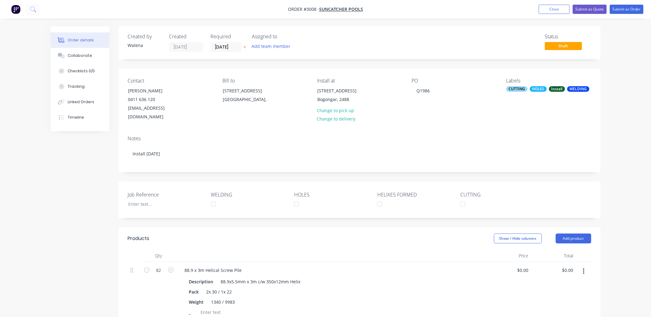
drag, startPoint x: 35, startPoint y: 225, endPoint x: 35, endPoint y: 220, distance: 4.6
click at [274, 46] on button "Add team member" at bounding box center [271, 46] width 45 height 8
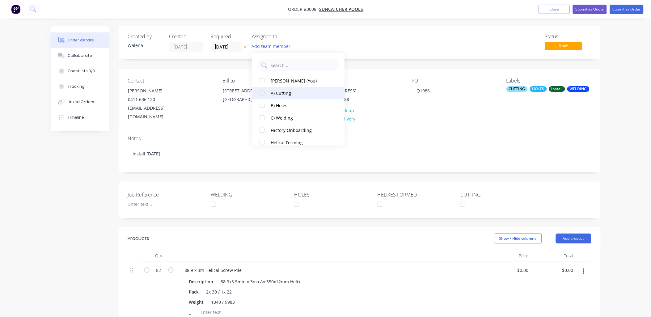
click at [262, 94] on div at bounding box center [262, 93] width 12 height 12
click at [262, 105] on div at bounding box center [262, 105] width 12 height 12
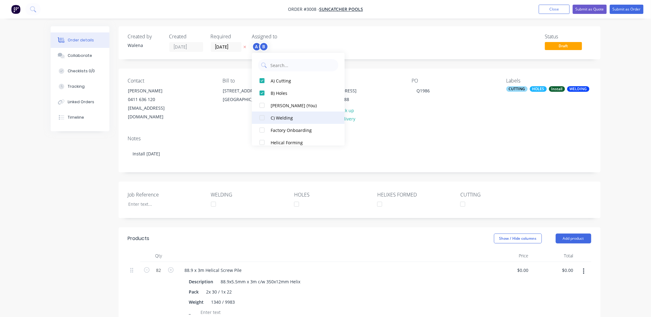
click at [263, 118] on div at bounding box center [262, 118] width 12 height 12
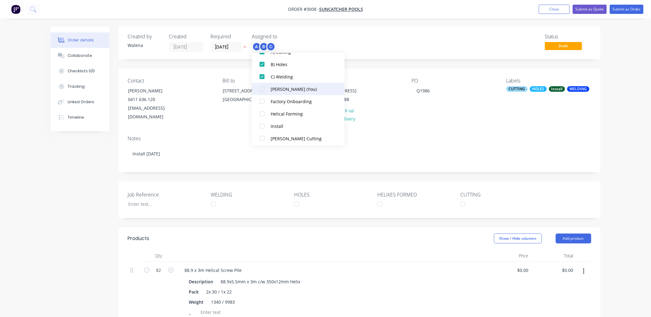
scroll to position [43, 0]
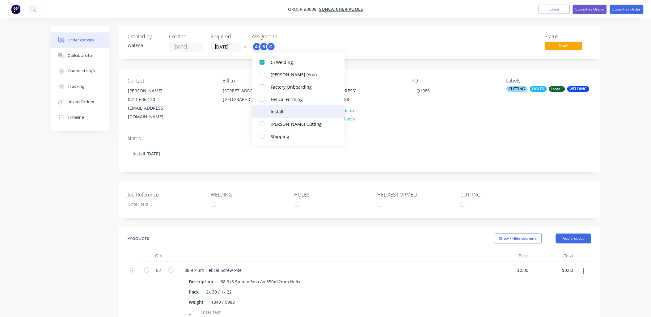
click at [261, 109] on div at bounding box center [262, 111] width 12 height 12
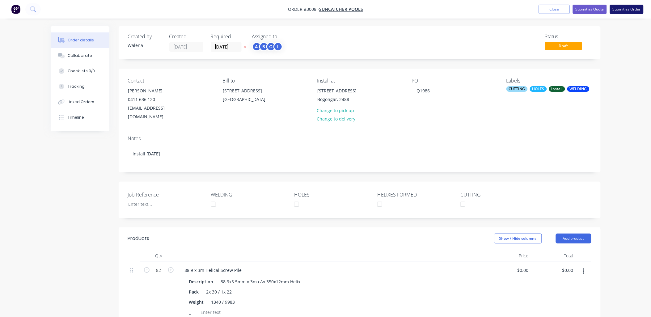
click at [627, 7] on button "Submit as Order" at bounding box center [627, 9] width 34 height 9
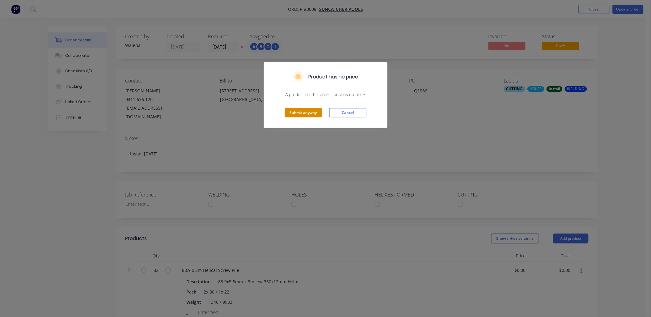
click at [311, 113] on button "Submit anyway" at bounding box center [303, 112] width 37 height 9
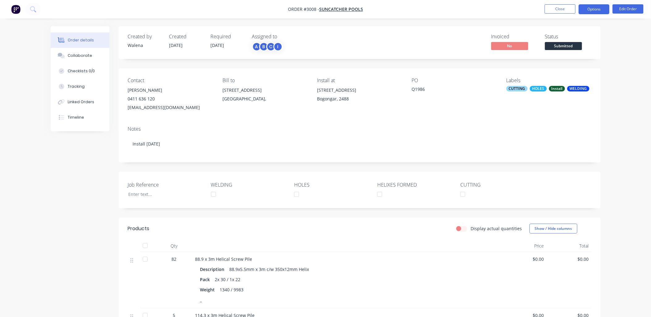
click at [590, 11] on button "Options" at bounding box center [594, 9] width 31 height 10
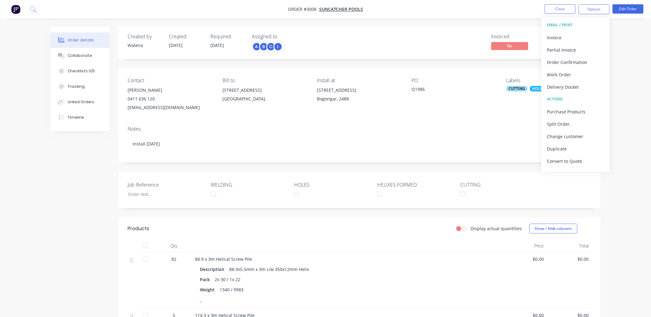
click at [568, 25] on div "EMAIL / PRINT" at bounding box center [576, 25] width 57 height 8
click at [553, 25] on div "EMAIL / PRINT" at bounding box center [576, 25] width 57 height 8
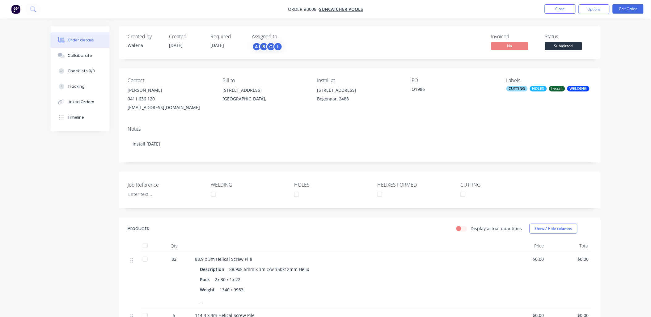
click at [642, 114] on div "Order details Collaborate Checklists 0/0 Tracking Linked Orders Timeline Order …" at bounding box center [325, 289] width 651 height 578
click at [636, 11] on button "Edit Order" at bounding box center [628, 8] width 31 height 9
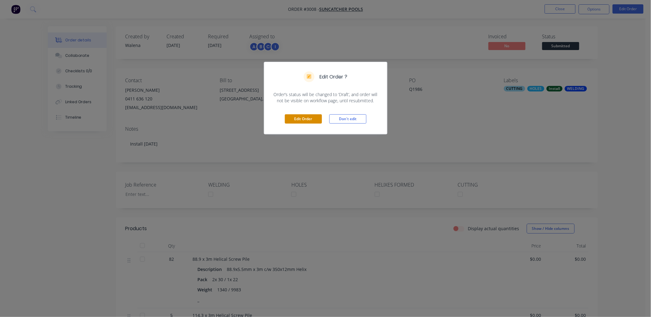
click at [306, 118] on button "Edit Order" at bounding box center [303, 118] width 37 height 9
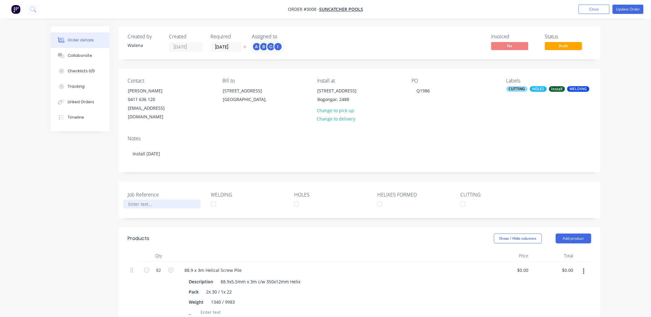
click at [144, 200] on div at bounding box center [161, 204] width 77 height 9
click at [635, 11] on button "Update Order" at bounding box center [628, 9] width 31 height 9
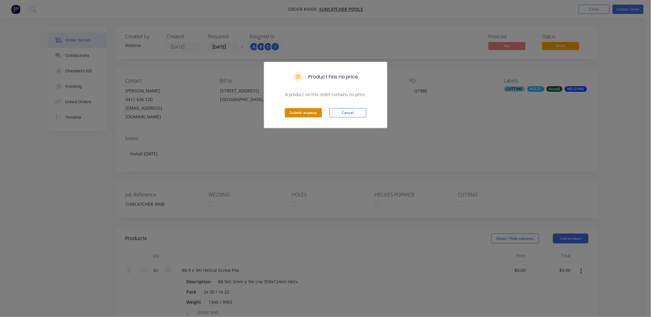
click at [305, 109] on button "Submit anyway" at bounding box center [303, 112] width 37 height 9
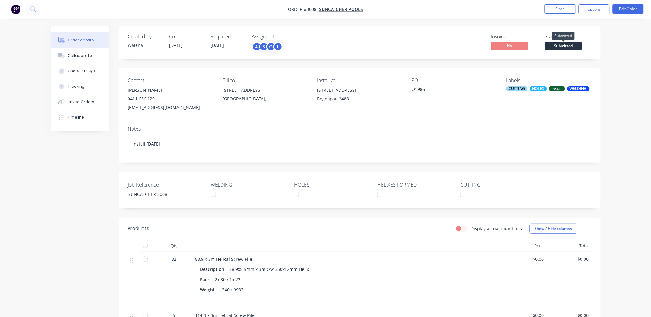
click at [568, 49] on span "Submitted" at bounding box center [563, 46] width 37 height 8
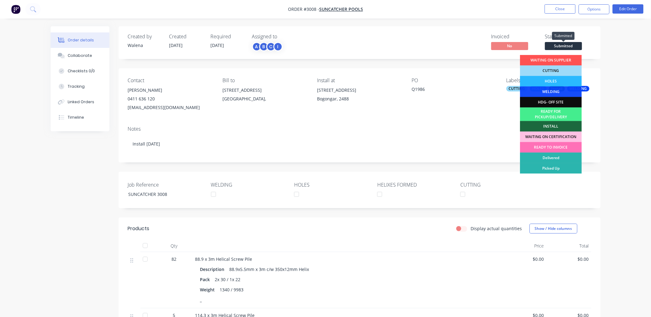
click at [568, 49] on span "Submitted" at bounding box center [563, 46] width 37 height 8
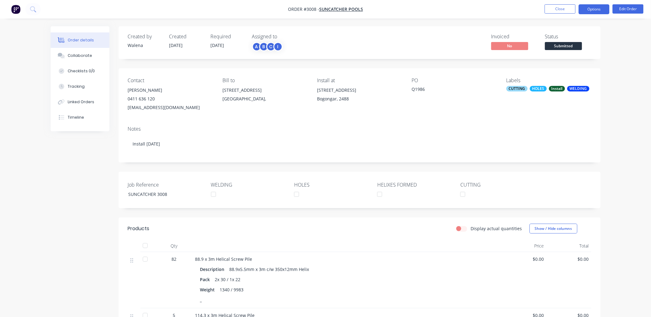
click at [591, 7] on button "Options" at bounding box center [594, 9] width 31 height 10
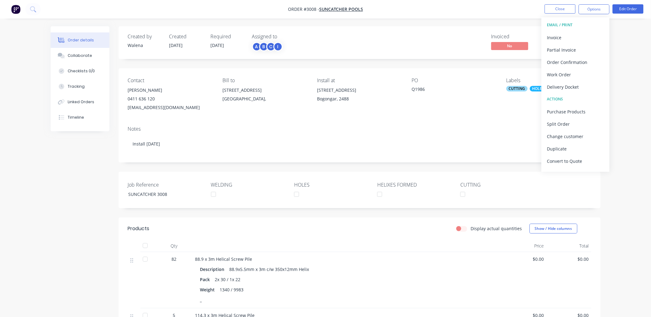
click at [477, 114] on div "Contact [PERSON_NAME] [PHONE_NUMBER] [EMAIL_ADDRESS][DOMAIN_NAME] Bill to 2 Luc…" at bounding box center [360, 94] width 482 height 53
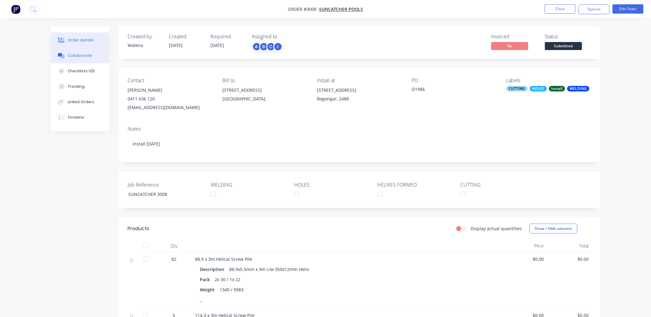
click at [66, 59] on button "Collaborate" at bounding box center [80, 55] width 59 height 15
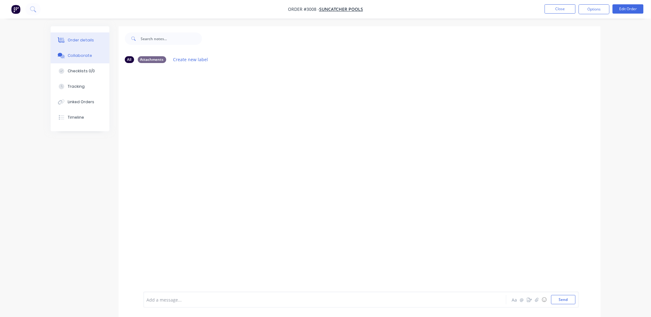
click at [77, 38] on div "Order details" at bounding box center [81, 40] width 26 height 6
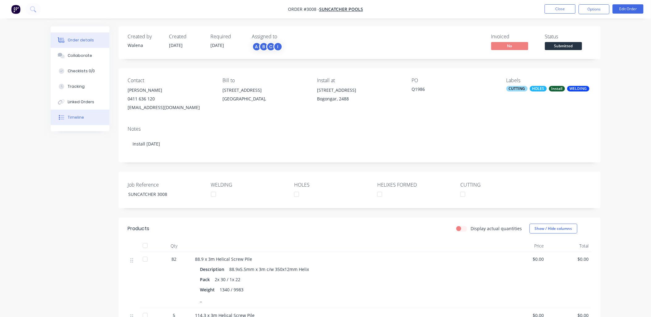
click at [79, 115] on div "Timeline" at bounding box center [76, 118] width 16 height 6
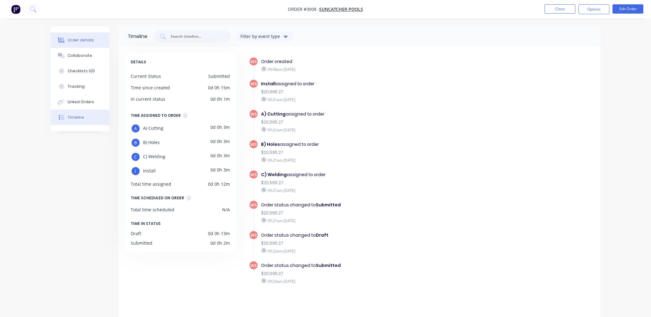
click at [85, 40] on div "Order details" at bounding box center [81, 40] width 26 height 6
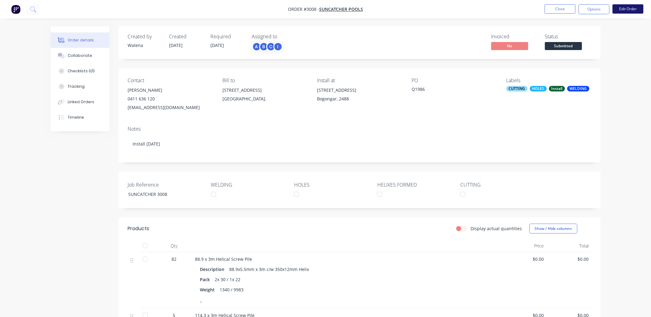
click at [624, 10] on button "Edit Order" at bounding box center [628, 8] width 31 height 9
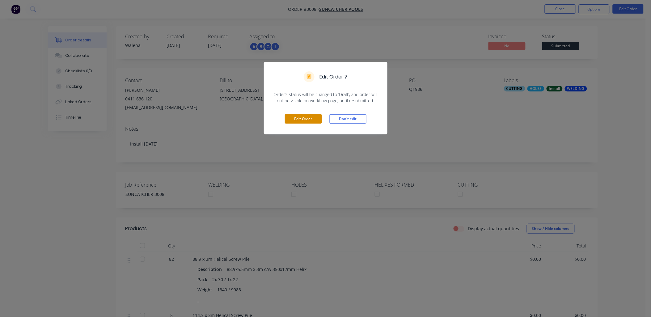
click at [294, 121] on button "Edit Order" at bounding box center [303, 118] width 37 height 9
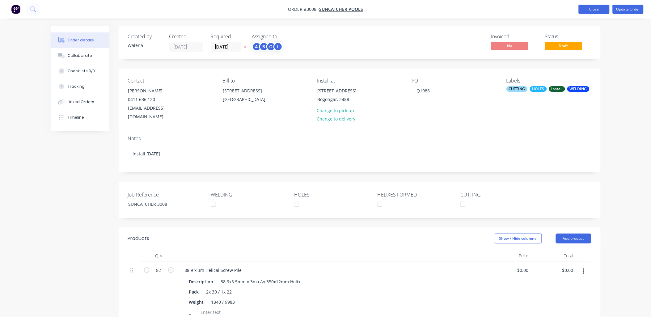
click at [600, 8] on button "Close" at bounding box center [594, 9] width 31 height 9
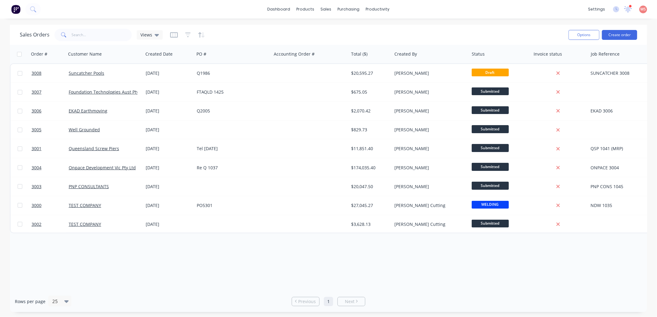
click at [556, 272] on div "Order # Customer Name Created Date PO # Accounting Order # Total ($) Created By…" at bounding box center [328, 168] width 637 height 246
click at [394, 44] on link "Planner" at bounding box center [402, 42] width 82 height 12
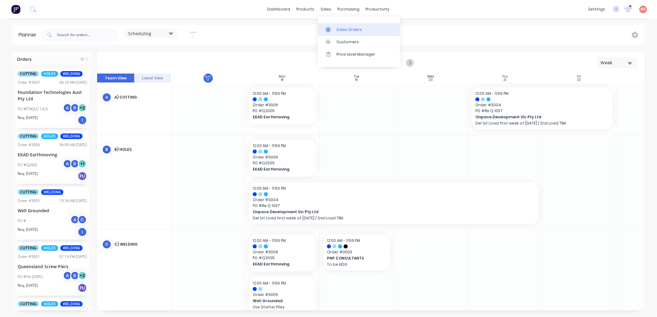
click at [341, 29] on div "Sales Orders" at bounding box center [348, 30] width 25 height 6
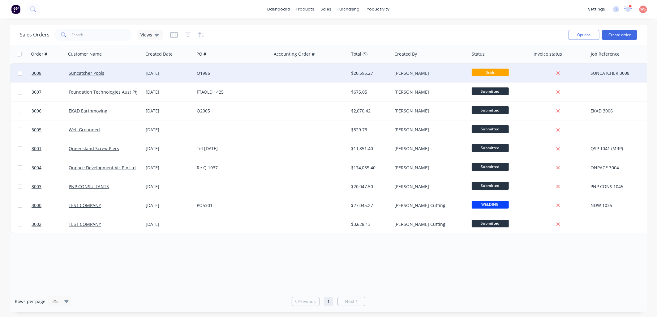
click at [96, 76] on div "Suncatcher Pools" at bounding box center [103, 73] width 69 height 6
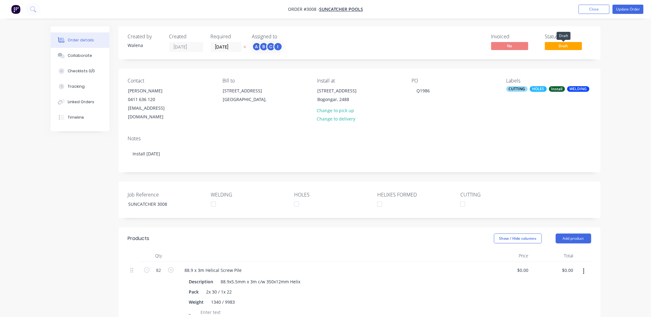
click at [568, 47] on span "Draft" at bounding box center [563, 46] width 37 height 8
click at [629, 10] on button "Update Order" at bounding box center [628, 9] width 31 height 9
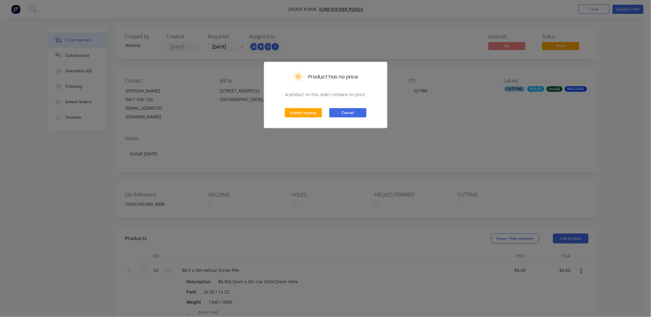
click at [359, 113] on button "Cancel" at bounding box center [348, 112] width 37 height 9
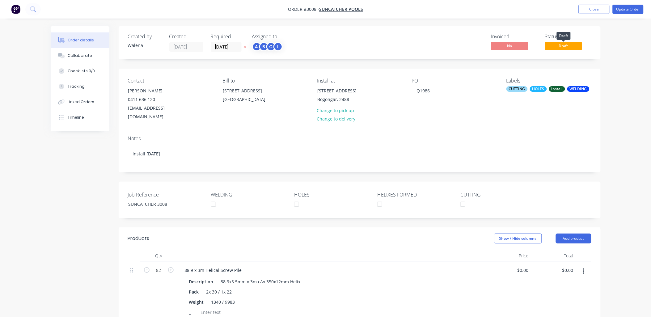
click at [572, 47] on span "Draft" at bounding box center [563, 46] width 37 height 8
click at [571, 47] on span "Draft" at bounding box center [563, 46] width 37 height 8
click at [570, 47] on span "Draft" at bounding box center [563, 46] width 37 height 8
click at [640, 10] on button "Update Order" at bounding box center [628, 9] width 31 height 9
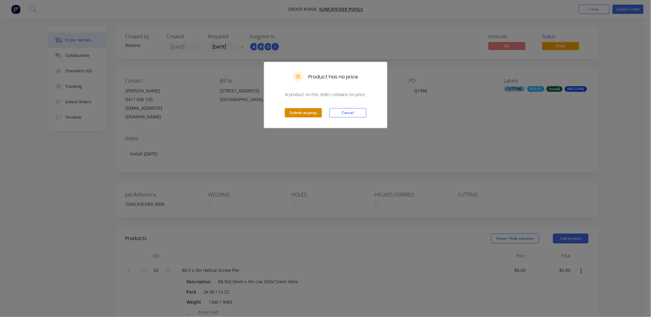
click at [314, 113] on button "Submit anyway" at bounding box center [303, 112] width 37 height 9
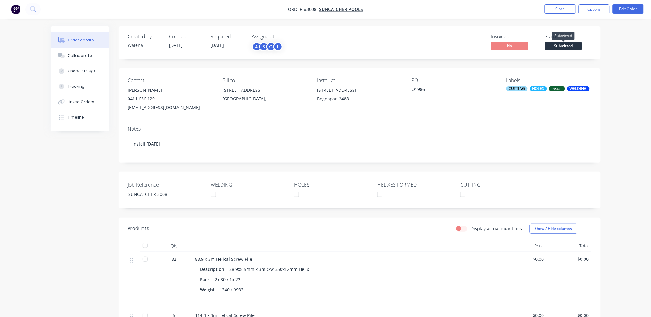
click at [562, 48] on span "Submitted" at bounding box center [563, 46] width 37 height 8
click at [486, 134] on div "Notes Install [DATE]" at bounding box center [360, 141] width 482 height 41
